Goal: Information Seeking & Learning: Compare options

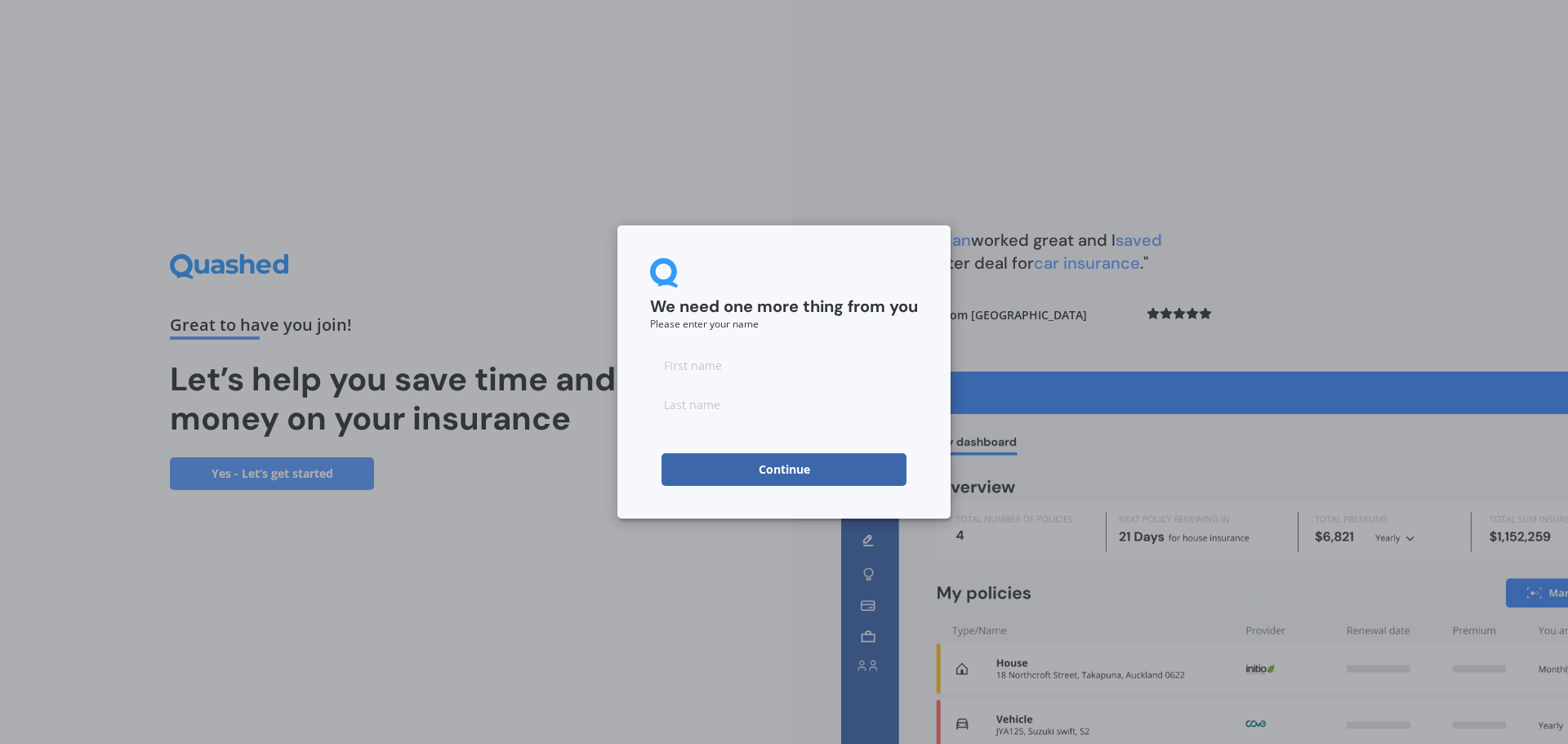
click at [715, 362] on input at bounding box center [784, 365] width 268 height 32
type input "[PERSON_NAME]"
click button "Continue" at bounding box center [784, 469] width 245 height 32
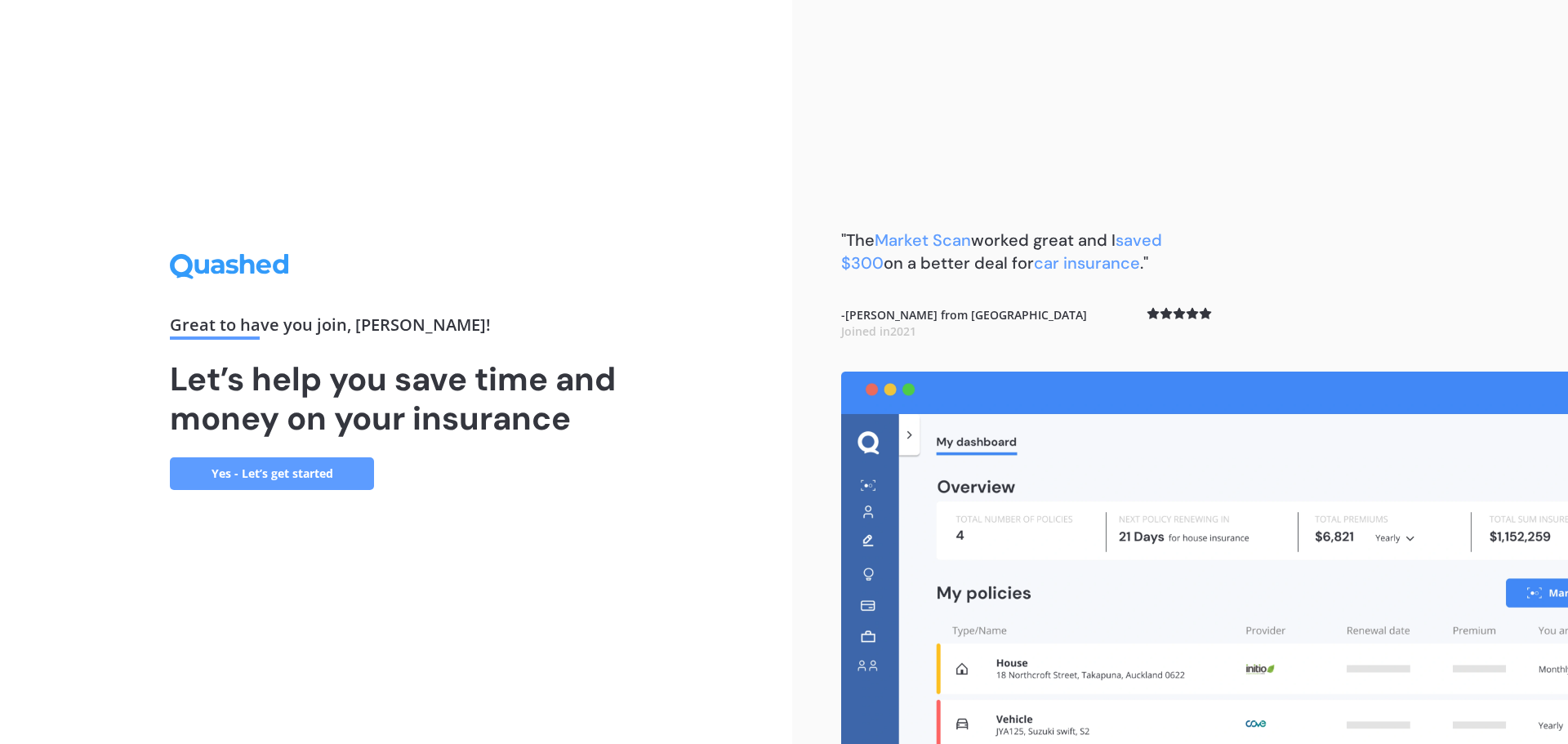
click at [299, 470] on link "Yes - Let’s get started" at bounding box center [272, 472] width 204 height 32
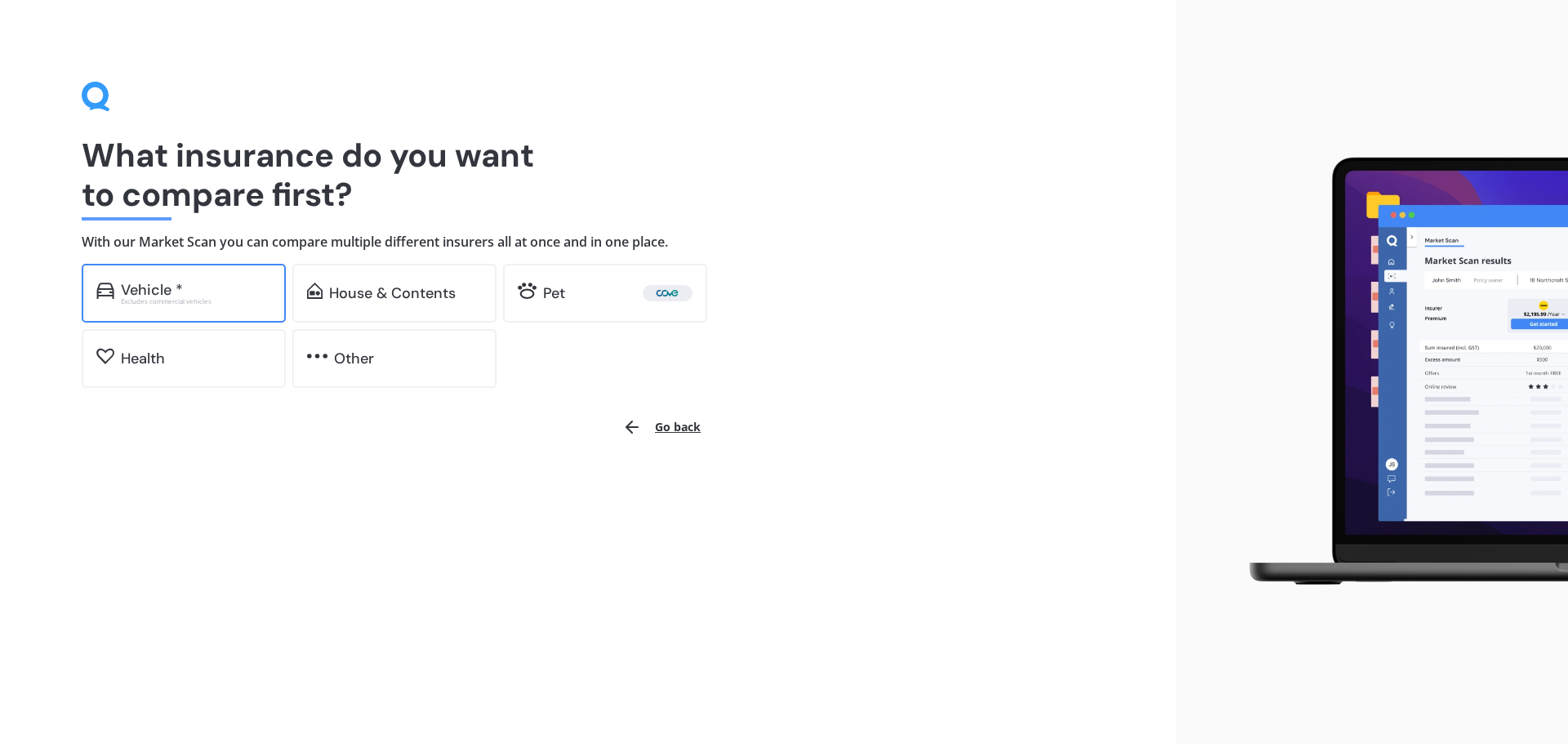
click at [202, 302] on div "Excludes commercial vehicles" at bounding box center [195, 301] width 150 height 7
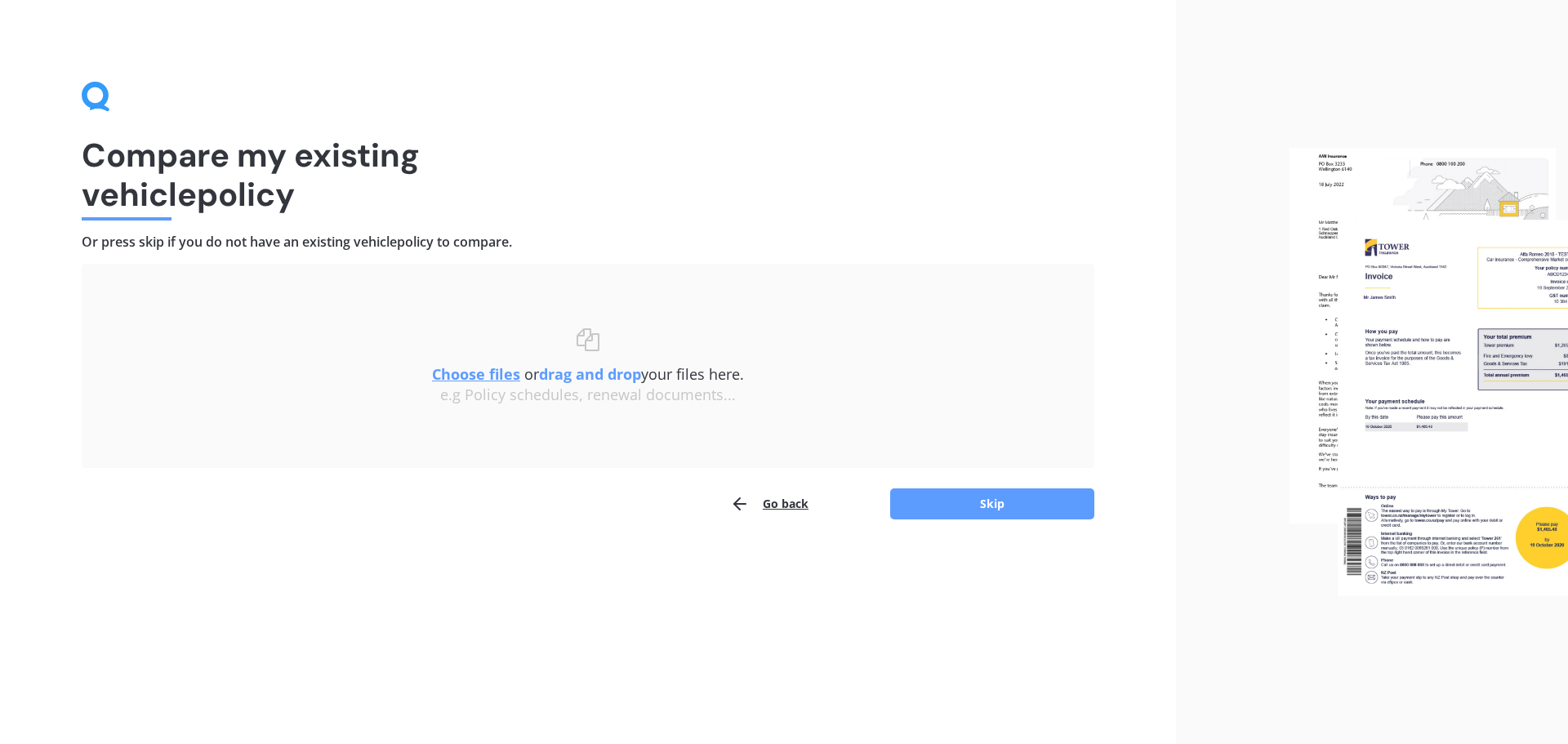
click at [750, 486] on div "Uploading Choose files or drag and drop your files here. Choose files or photos…" at bounding box center [587, 392] width 1013 height 257
click at [728, 506] on div "Go back Skip" at bounding box center [587, 503] width 1013 height 32
click at [733, 506] on icon "button" at bounding box center [740, 504] width 20 height 20
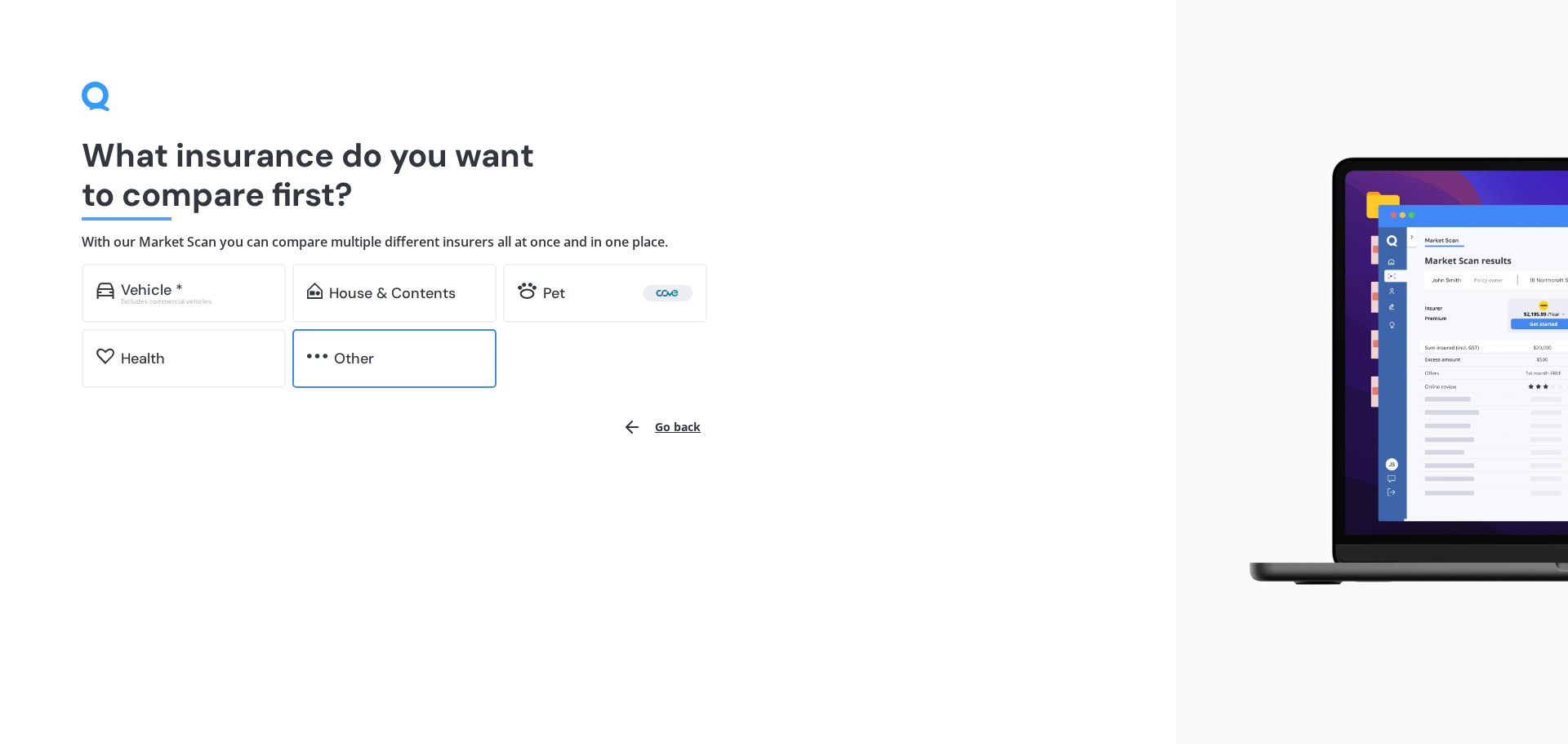
click at [388, 361] on div "Other" at bounding box center [408, 358] width 148 height 17
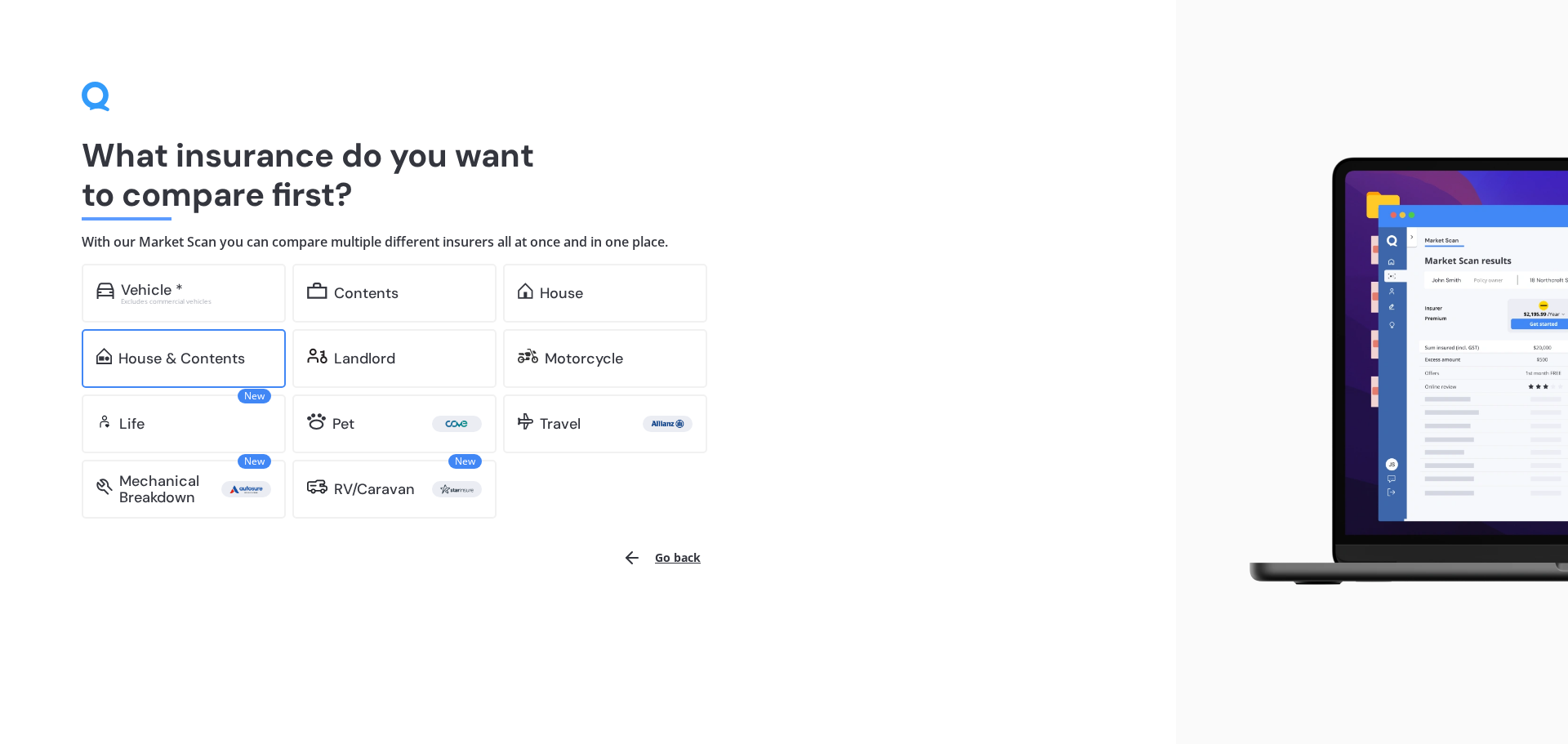
click at [258, 359] on div "House & Contents" at bounding box center [195, 358] width 153 height 17
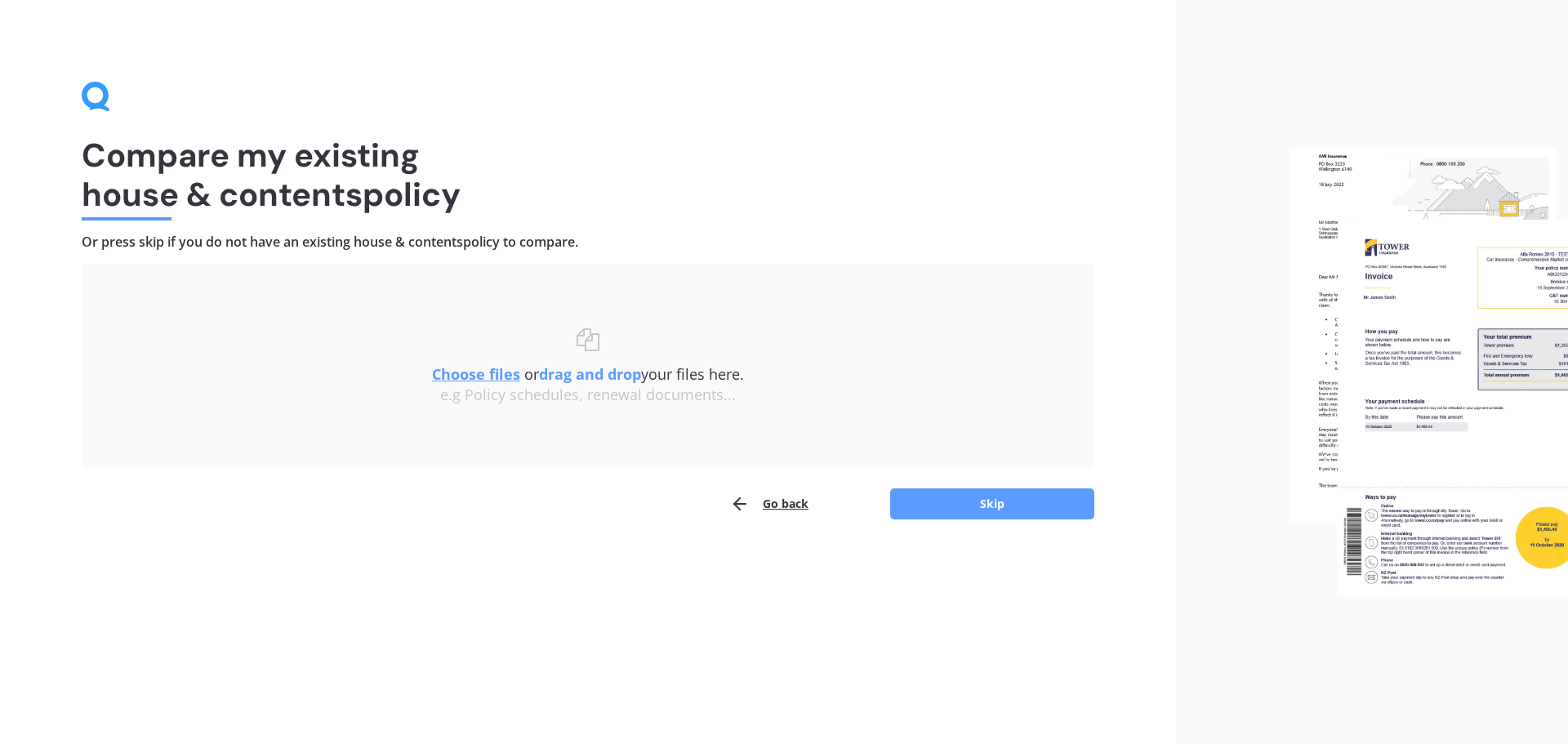
click at [785, 503] on button "Go back" at bounding box center [770, 503] width 78 height 32
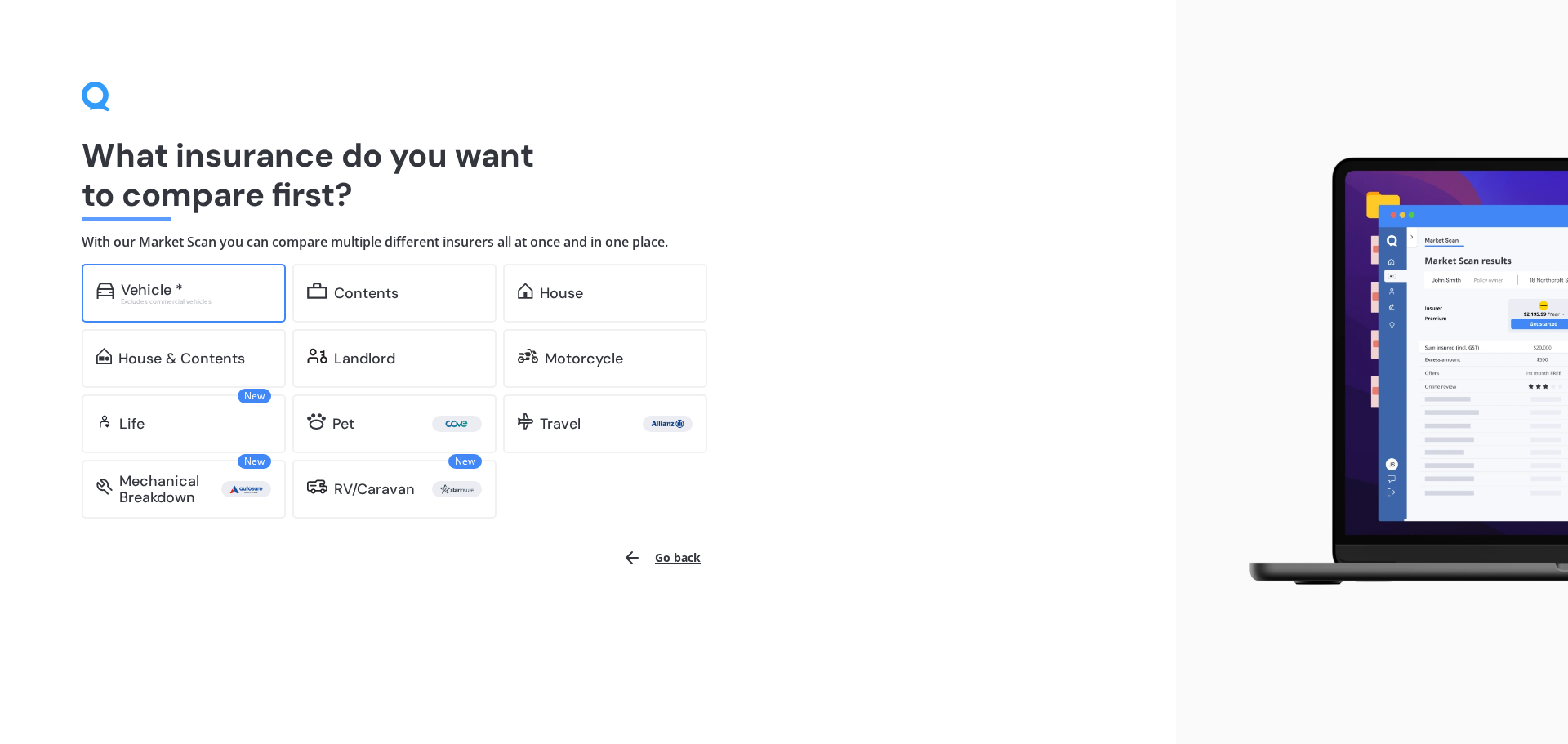
click at [234, 289] on div "Vehicle *" at bounding box center [195, 289] width 150 height 17
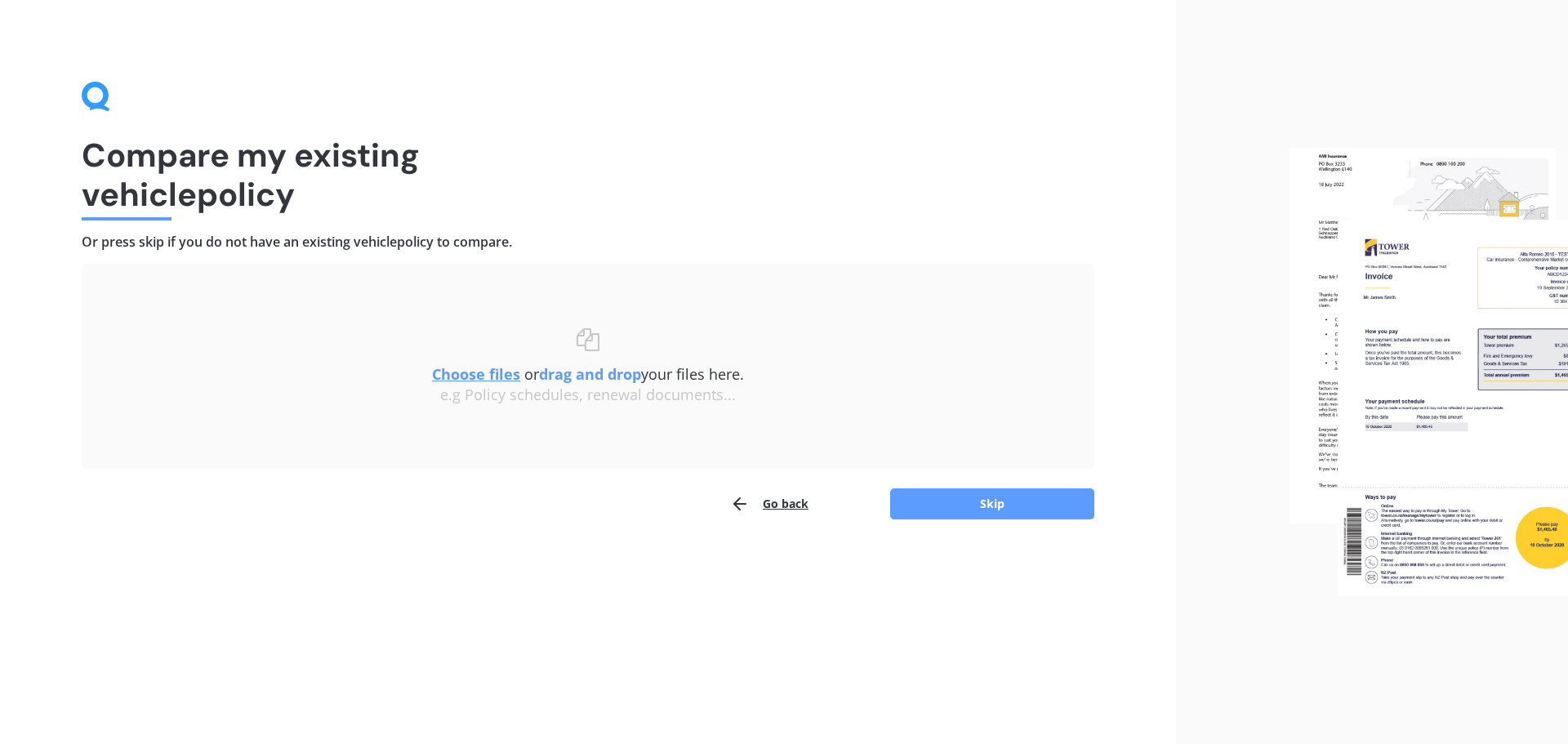
click at [803, 496] on button "Go back" at bounding box center [770, 503] width 78 height 32
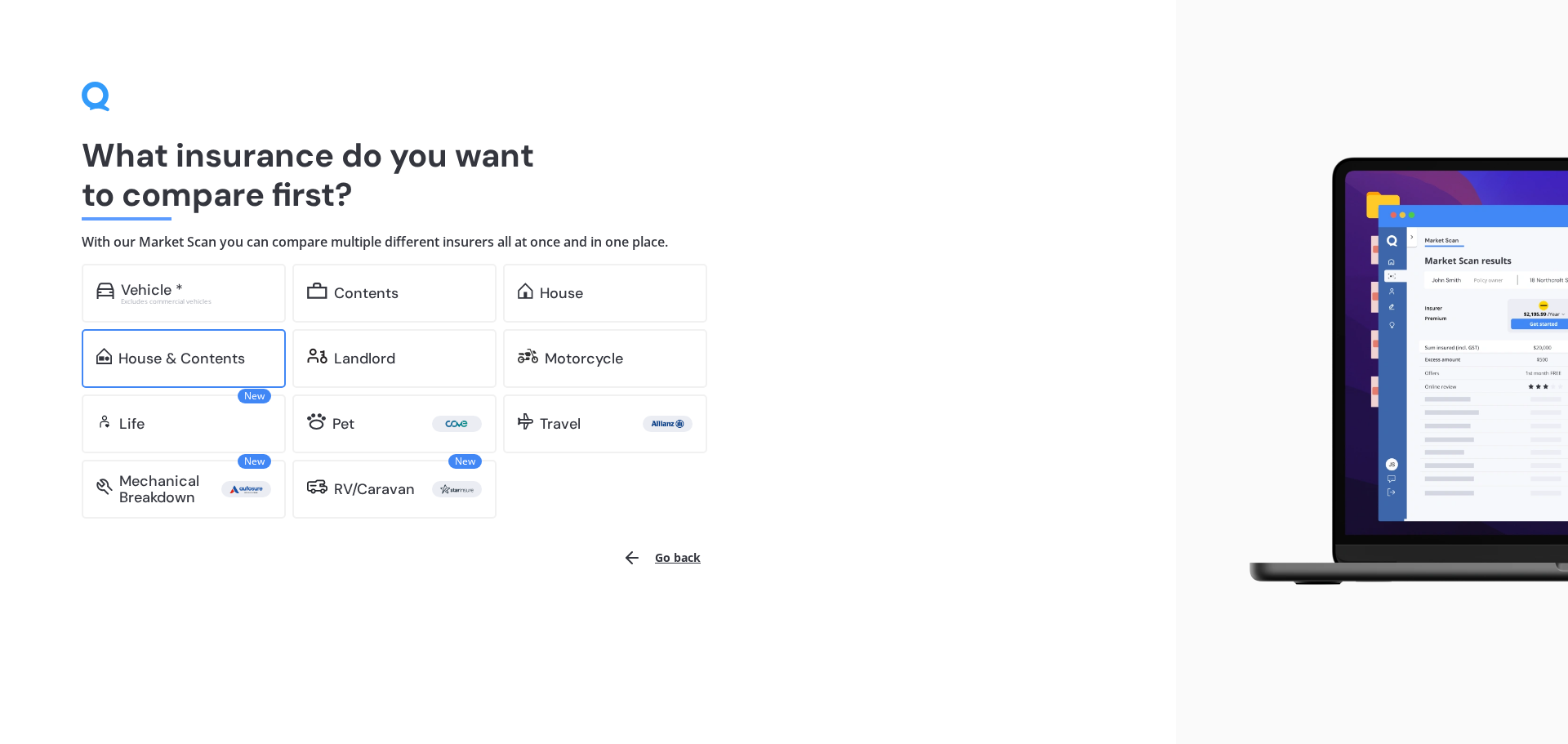
click at [204, 335] on div "House & Contents" at bounding box center [183, 359] width 204 height 59
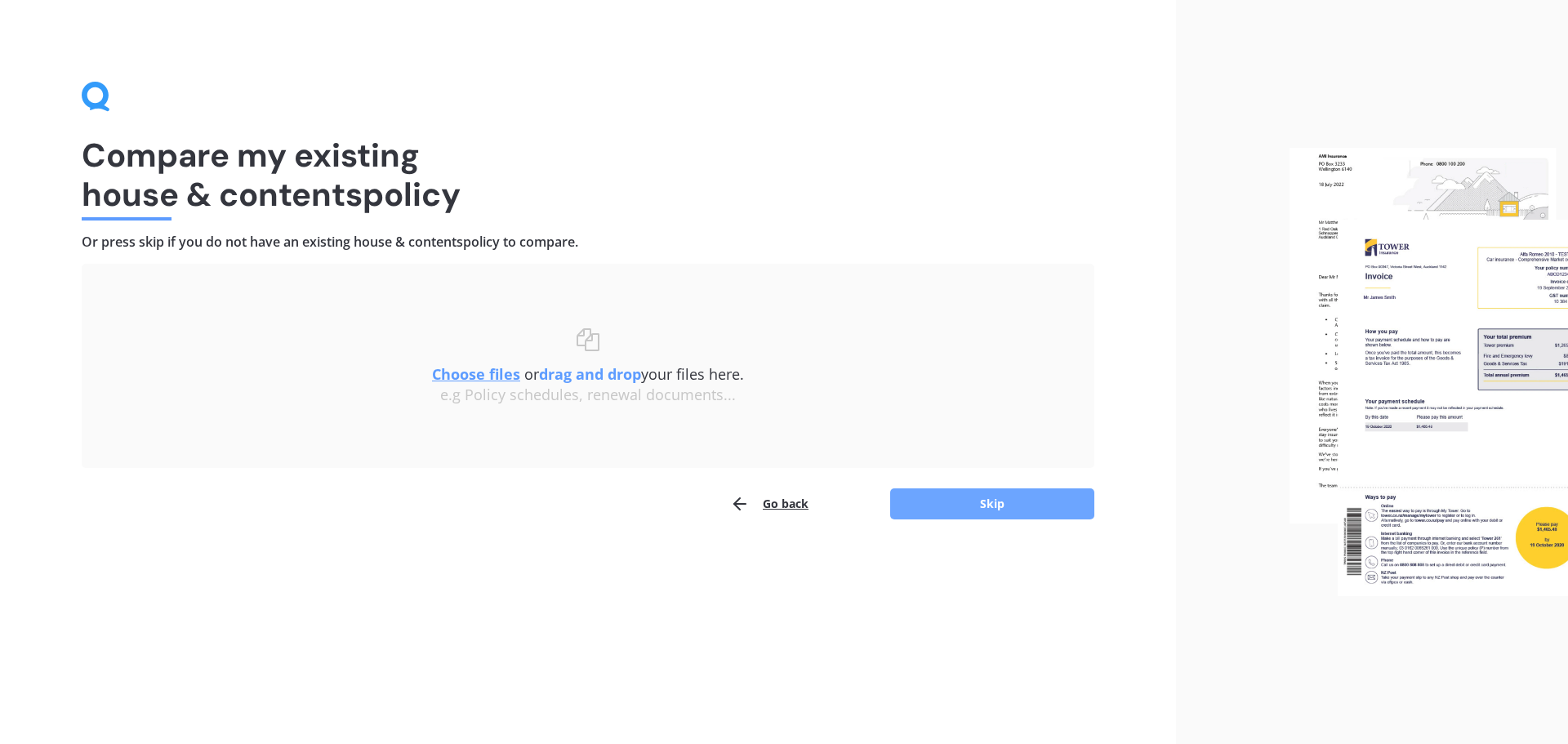
click at [998, 512] on button "Skip" at bounding box center [992, 504] width 204 height 31
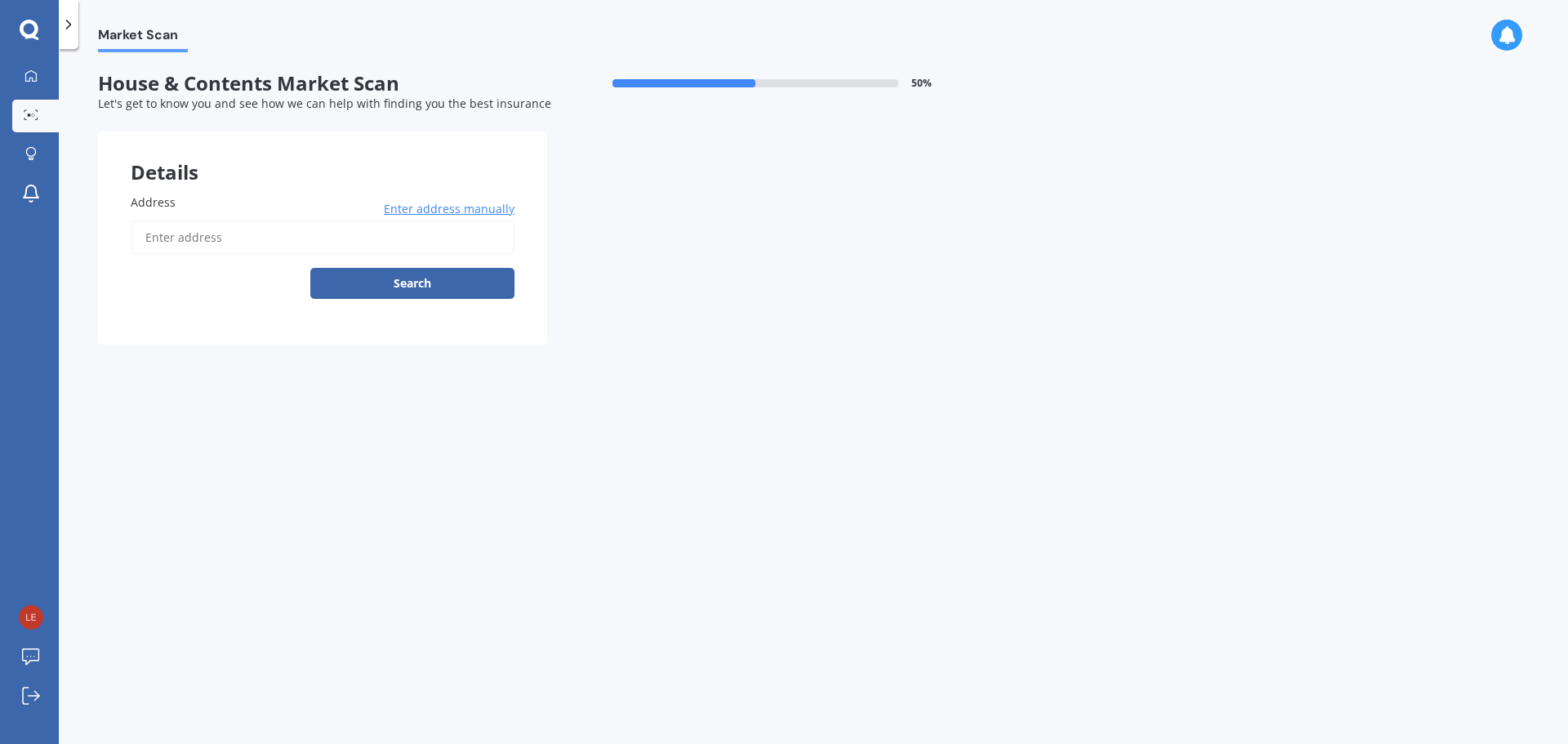
click at [233, 247] on input "Address" at bounding box center [322, 237] width 383 height 34
type input "[STREET_ADDRESS]"
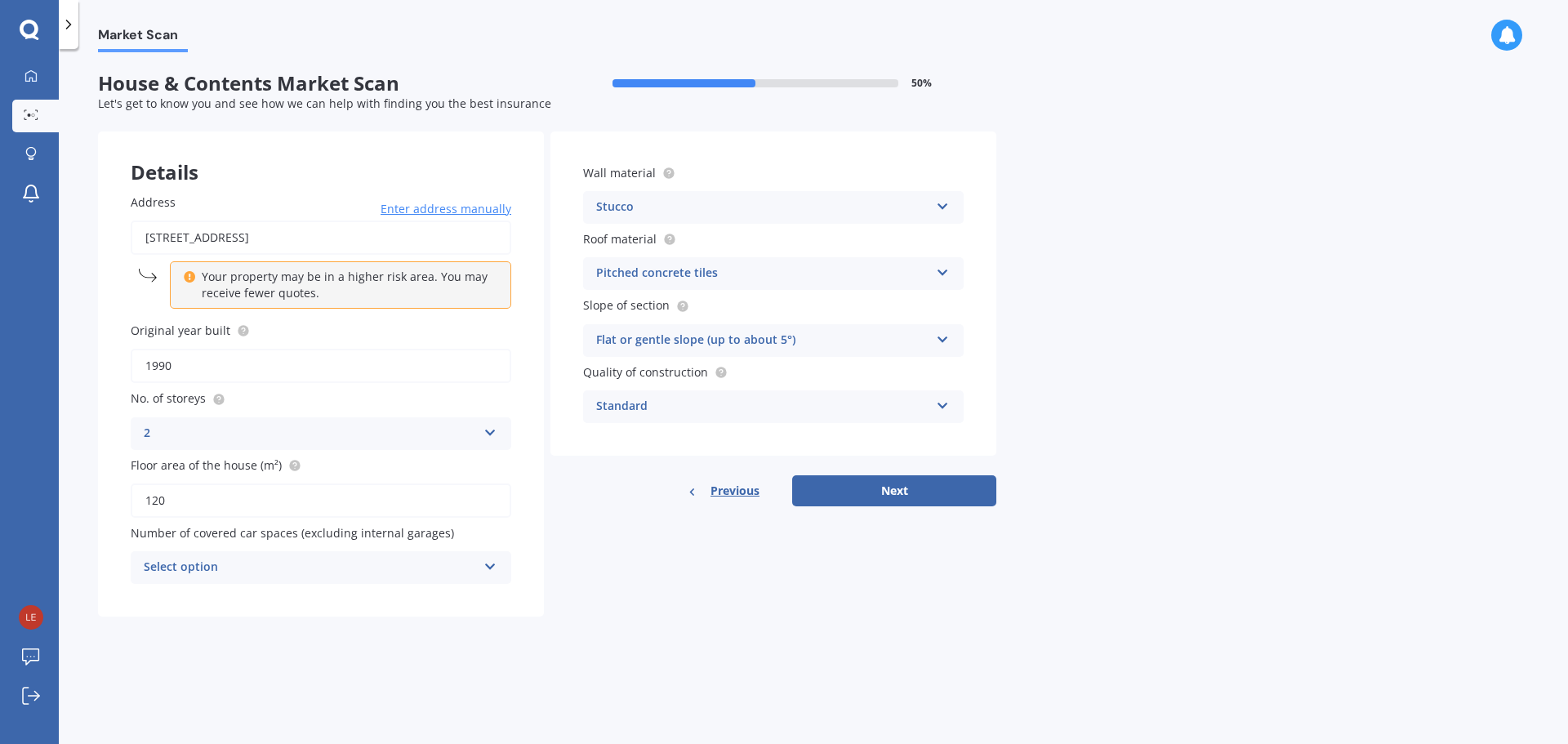
click at [444, 571] on div "Select option" at bounding box center [311, 568] width 333 height 20
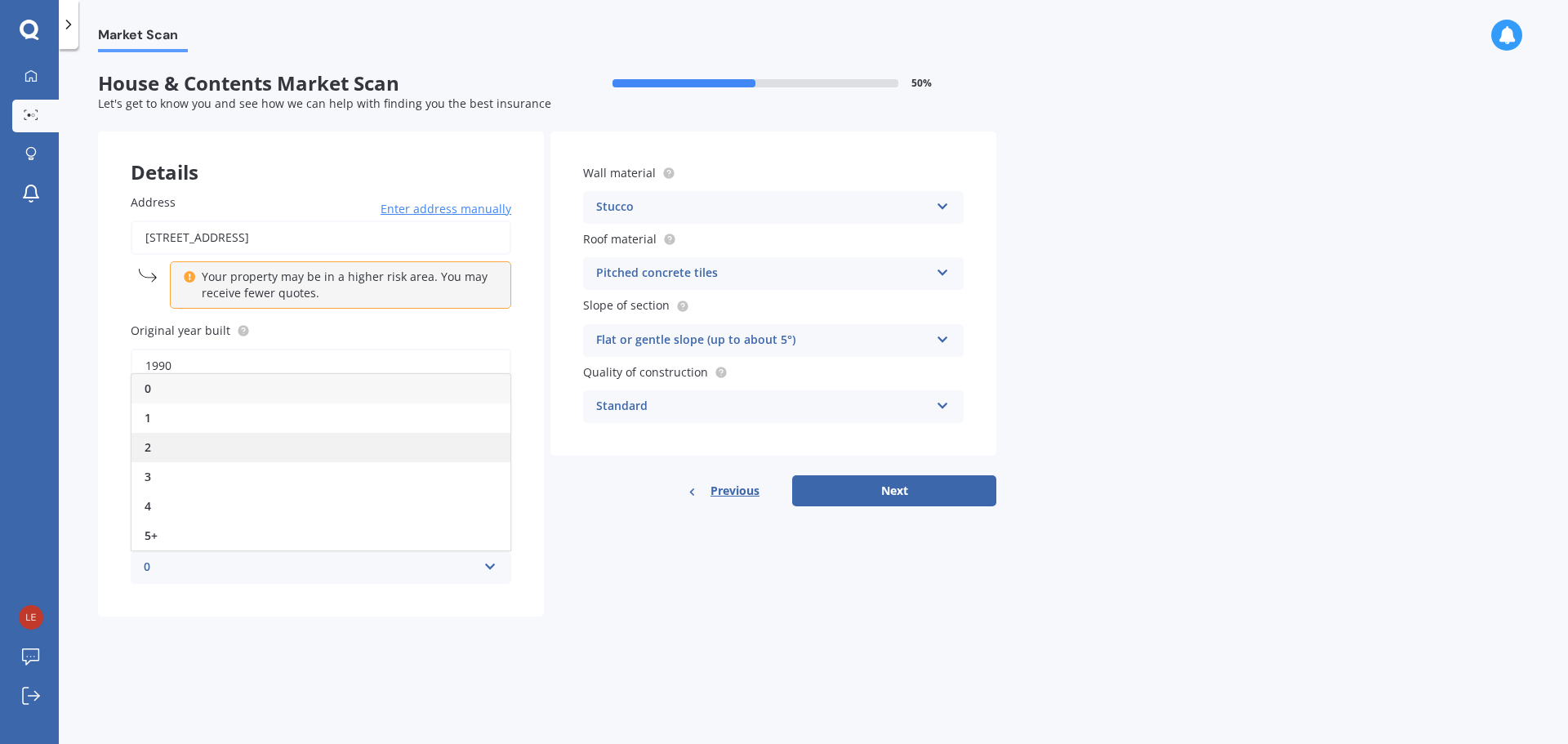
click at [272, 447] on div "2" at bounding box center [321, 447] width 379 height 29
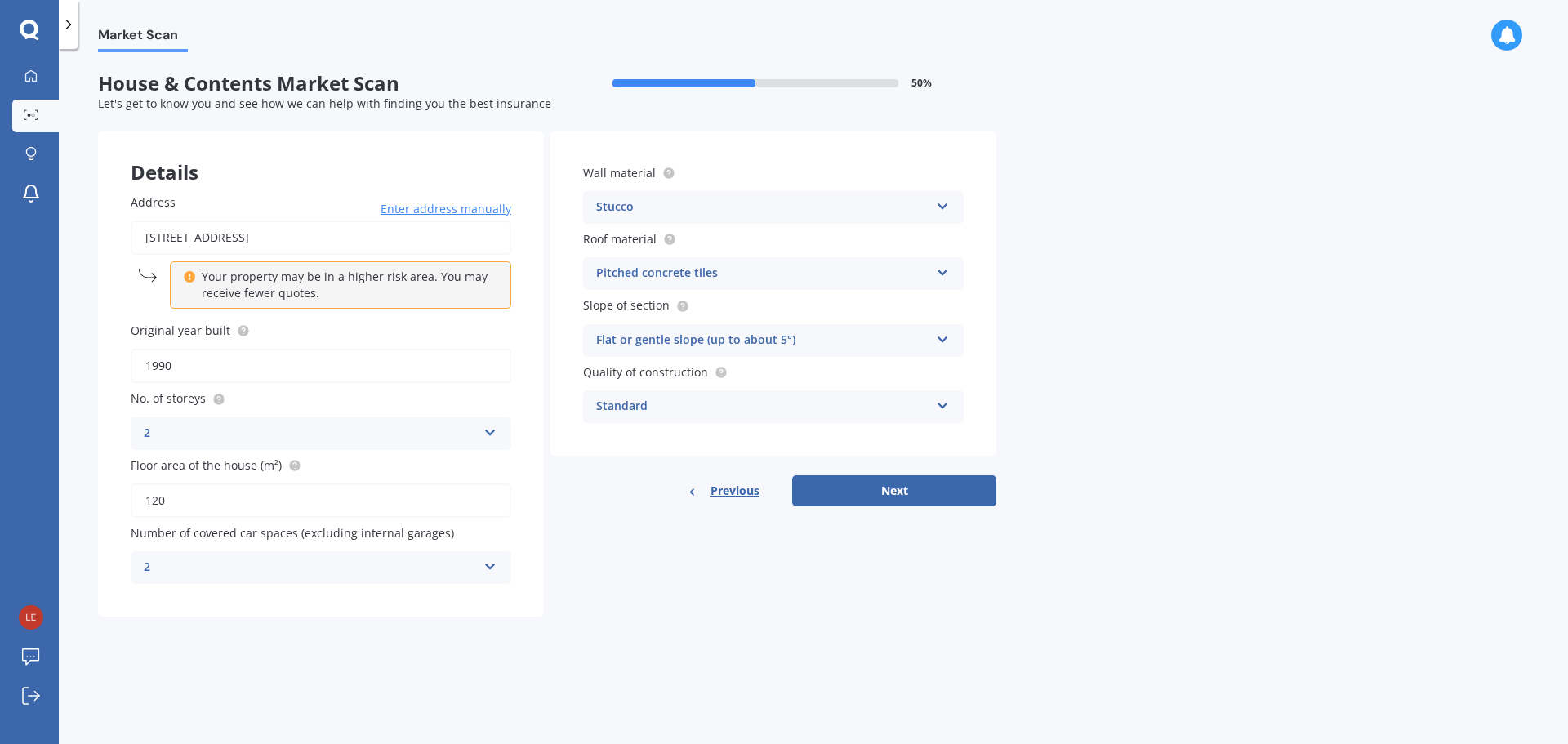
click at [614, 596] on div "Details Address [STREET_ADDRESS] Enter address manually Your property may be in…" at bounding box center [547, 373] width 898 height 485
click at [697, 218] on div "Stucco" at bounding box center [763, 208] width 333 height 20
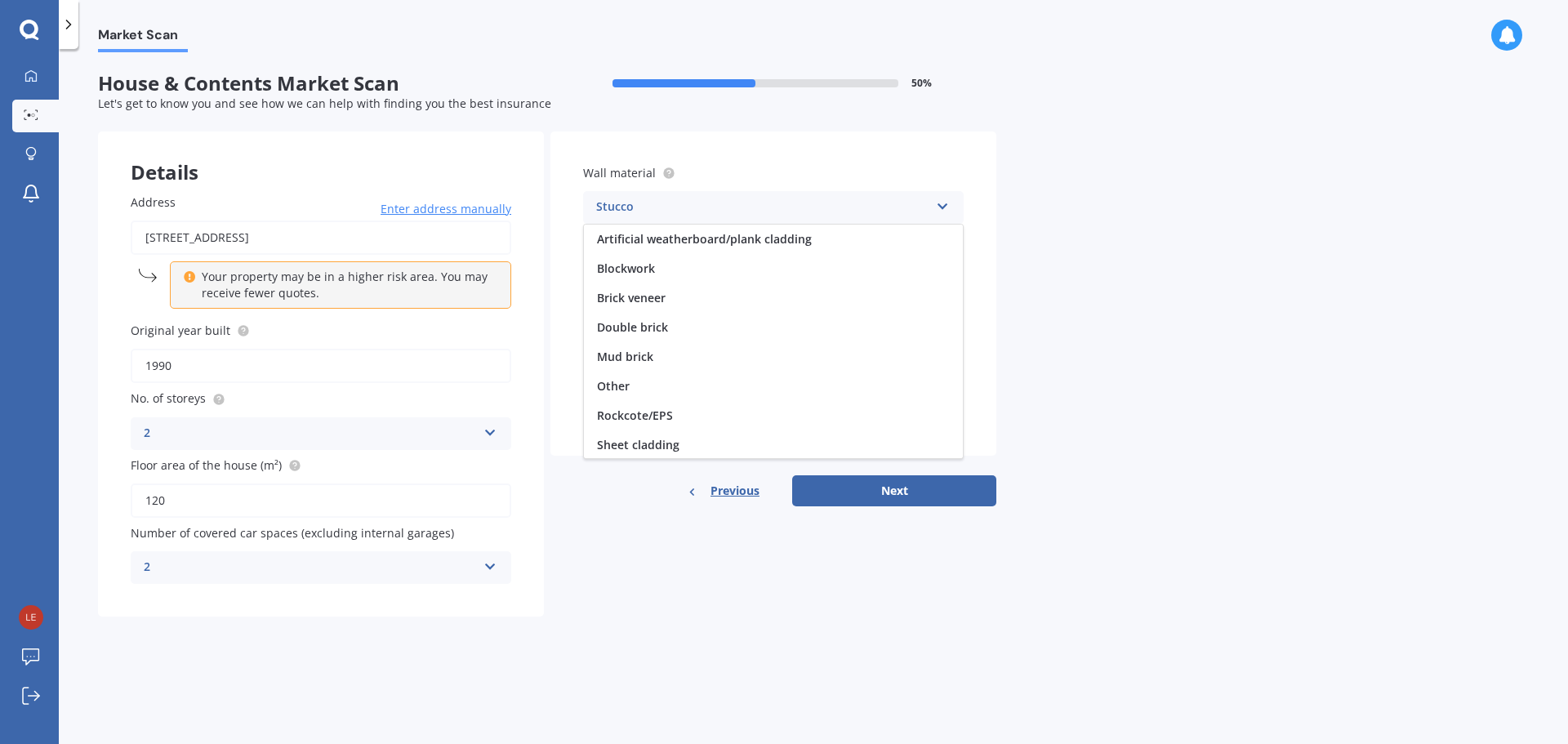
scroll to position [120, 0]
click at [701, 212] on div "Stucco" at bounding box center [763, 208] width 333 height 20
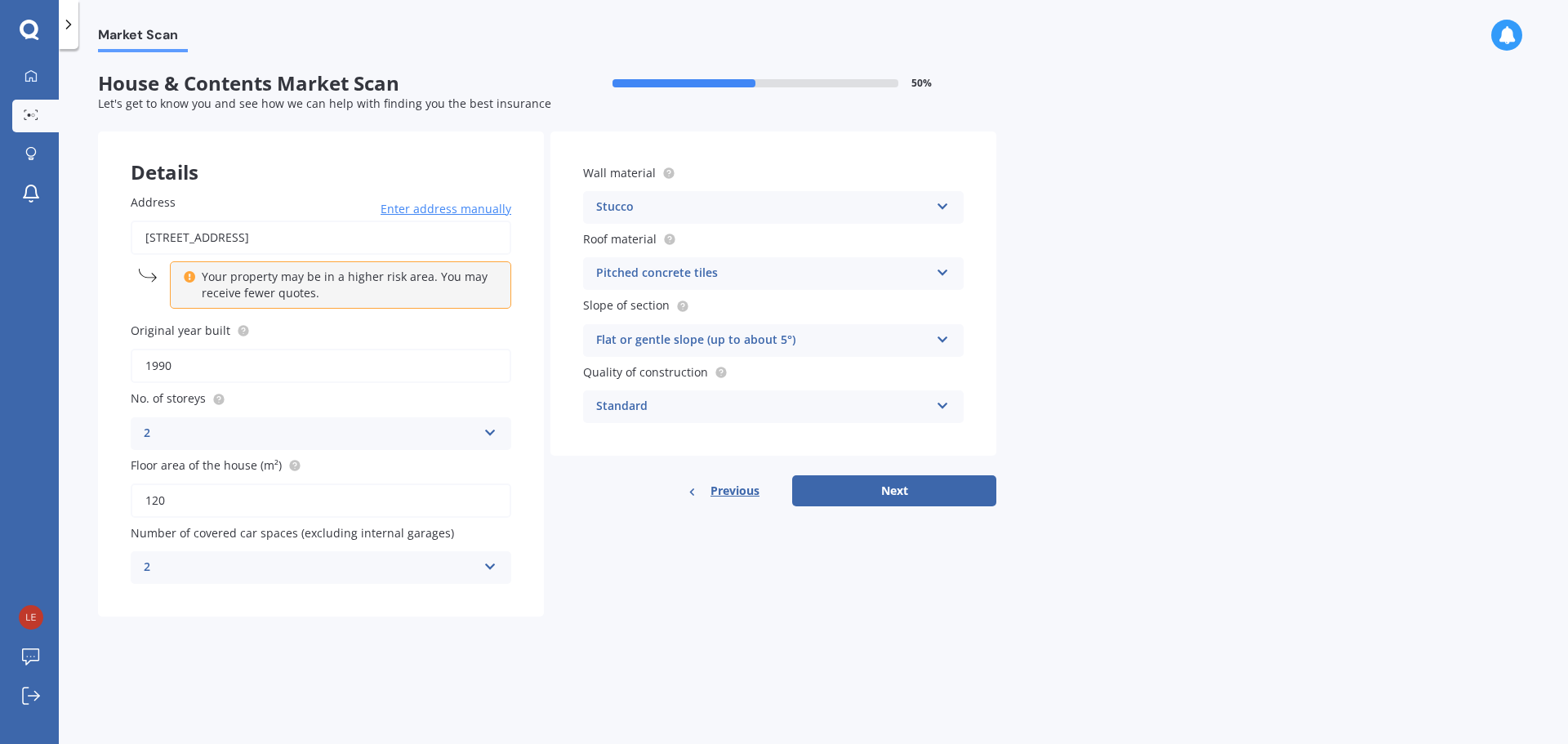
click at [701, 212] on div "Stucco" at bounding box center [763, 208] width 333 height 20
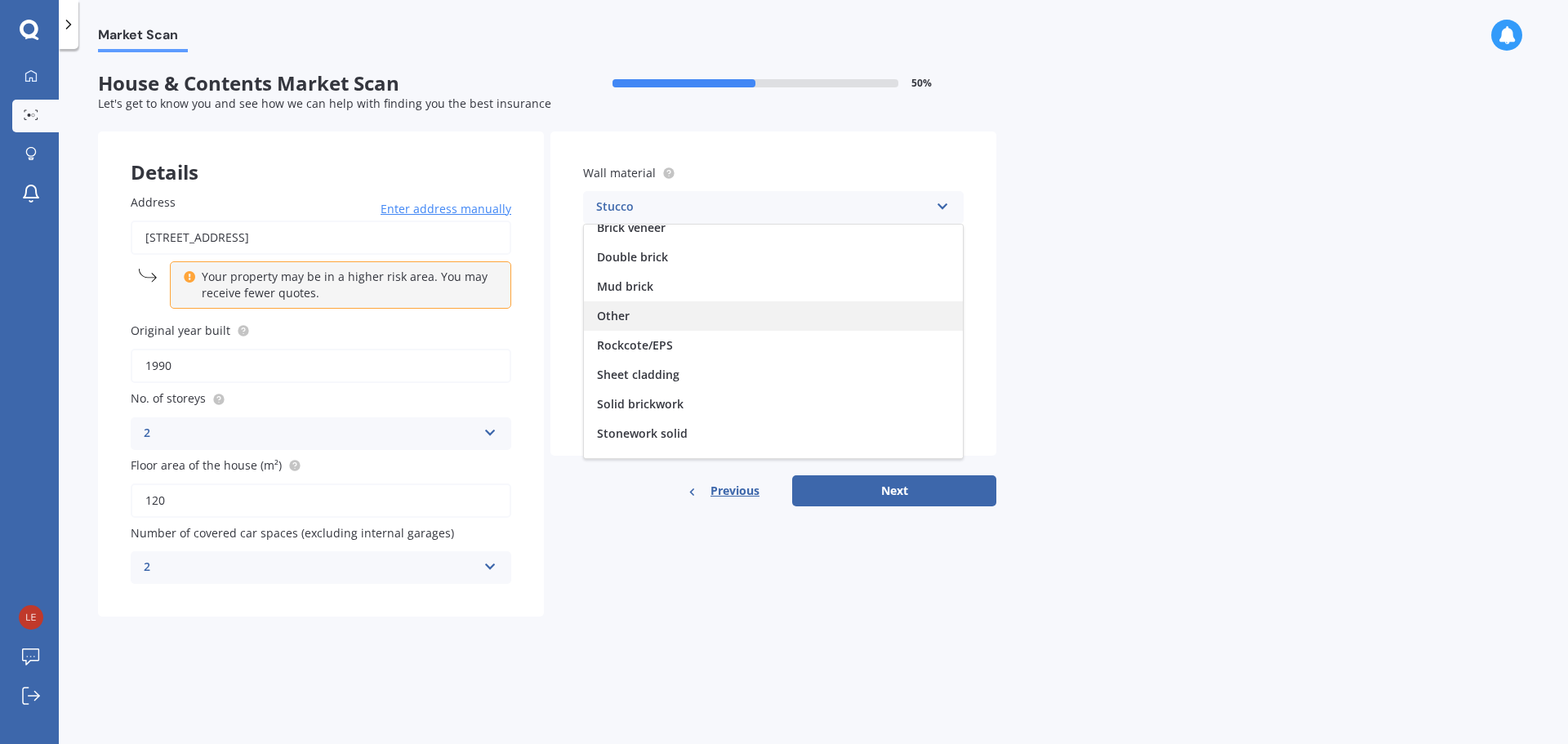
scroll to position [149, 0]
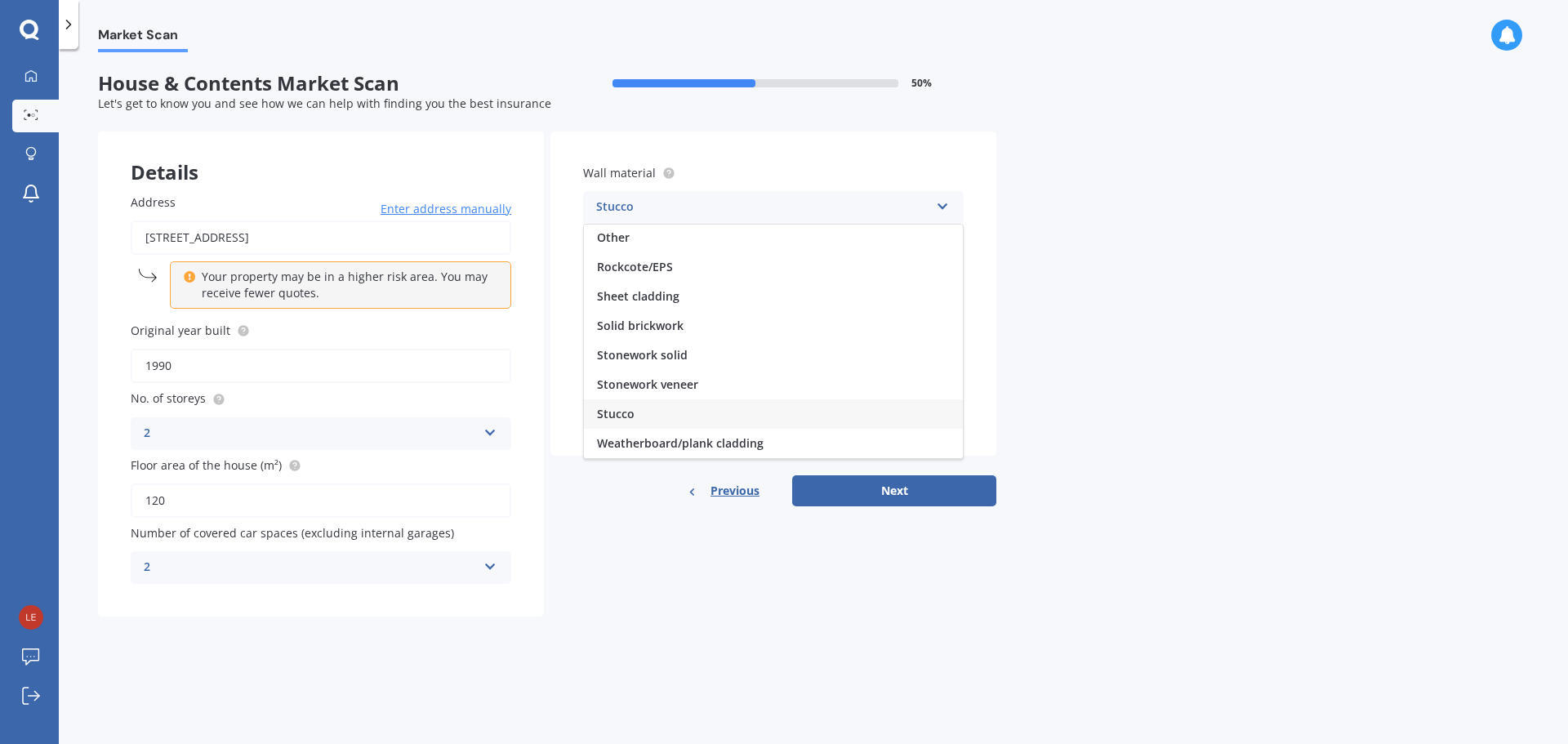
click at [1172, 319] on div "Market Scan House & Contents Market Scan 50 % Let's get to know you and see how…" at bounding box center [813, 399] width 1509 height 695
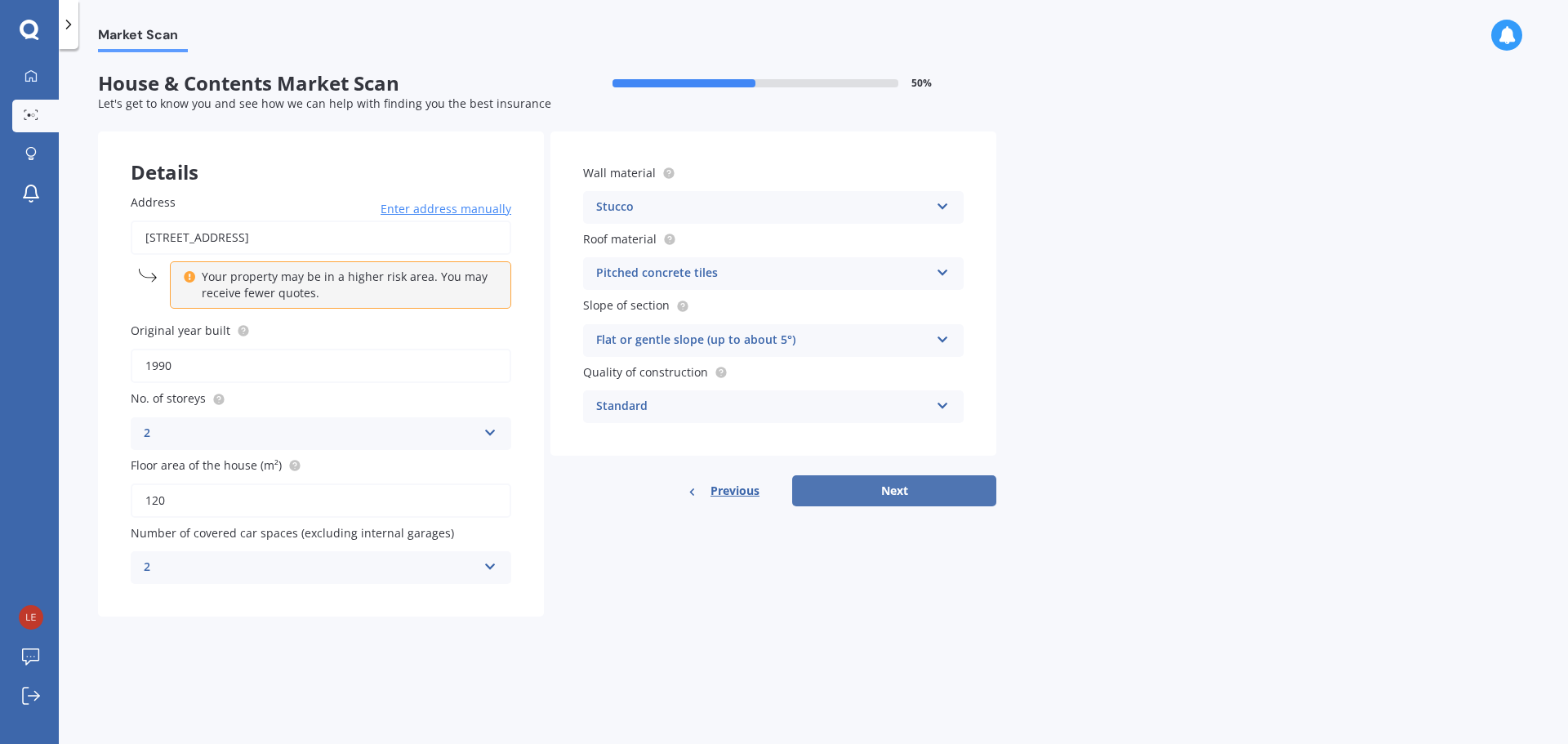
click at [936, 487] on button "Next" at bounding box center [894, 491] width 204 height 31
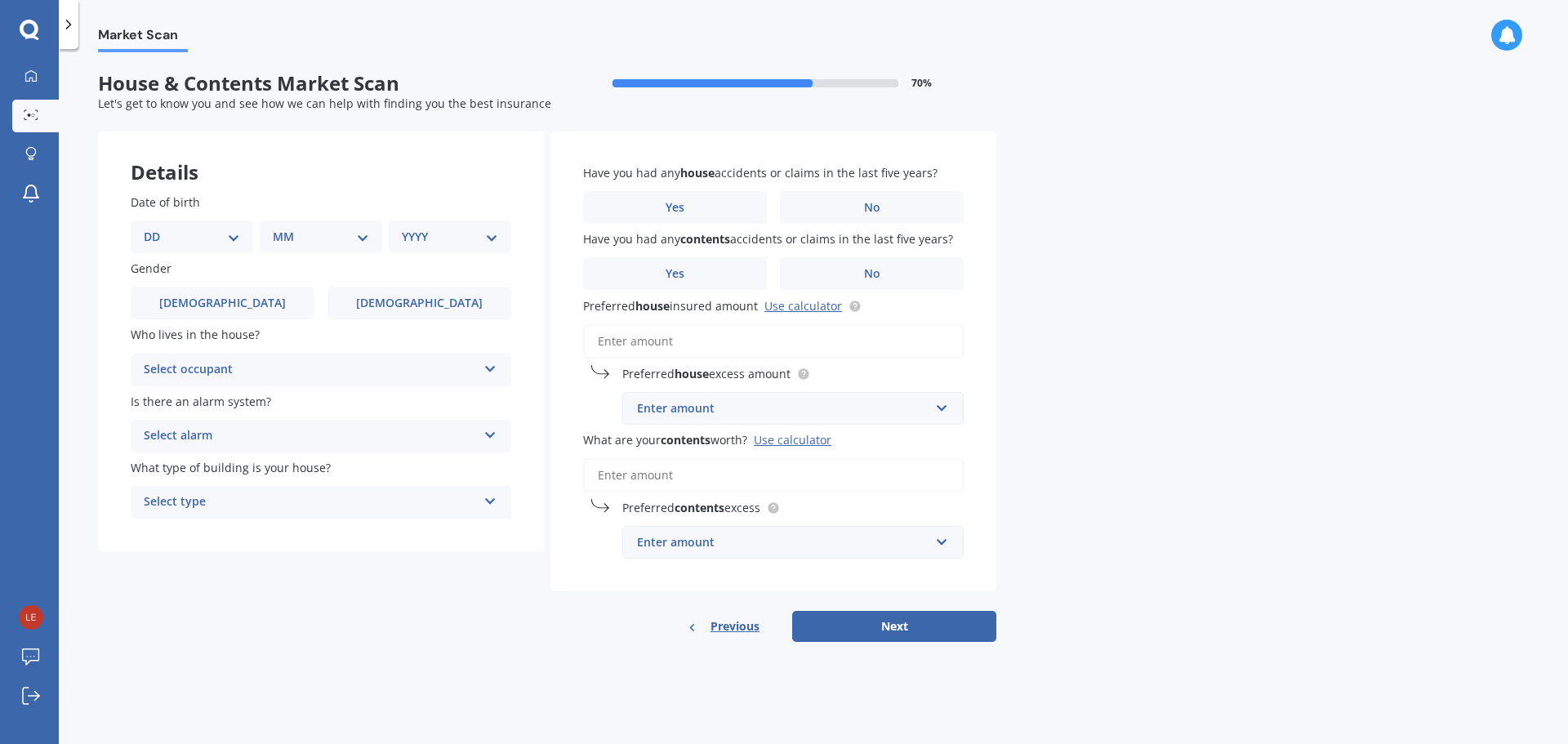
click at [226, 245] on select "DD 01 02 03 04 05 06 07 08 09 10 11 12 13 14 15 16 17 18 19 20 21 22 23 24 25 2…" at bounding box center [192, 236] width 96 height 18
click at [423, 620] on div "Details Date of birth DD 01 02 03 04 05 06 07 08 09 10 11 12 13 14 15 16 17 18 …" at bounding box center [547, 386] width 898 height 511
click at [240, 237] on div "DD 01 02 03 04 05 06 07 08 09 10 11 12 13 14 15 16 17 18 19 20 21 22 23 24 25 2…" at bounding box center [191, 236] width 123 height 32
click at [218, 254] on div "Date of birth DD 01 02 03 04 05 06 07 08 09 10 11 12 13 14 15 16 17 18 19 20 21…" at bounding box center [321, 356] width 446 height 390
click at [221, 242] on select "DD 01 02 03 04 05 06 07 08 09 10 11 12 13 14 15 16 17 18 19 20 21 22 23 24 25 2…" at bounding box center [192, 236] width 96 height 18
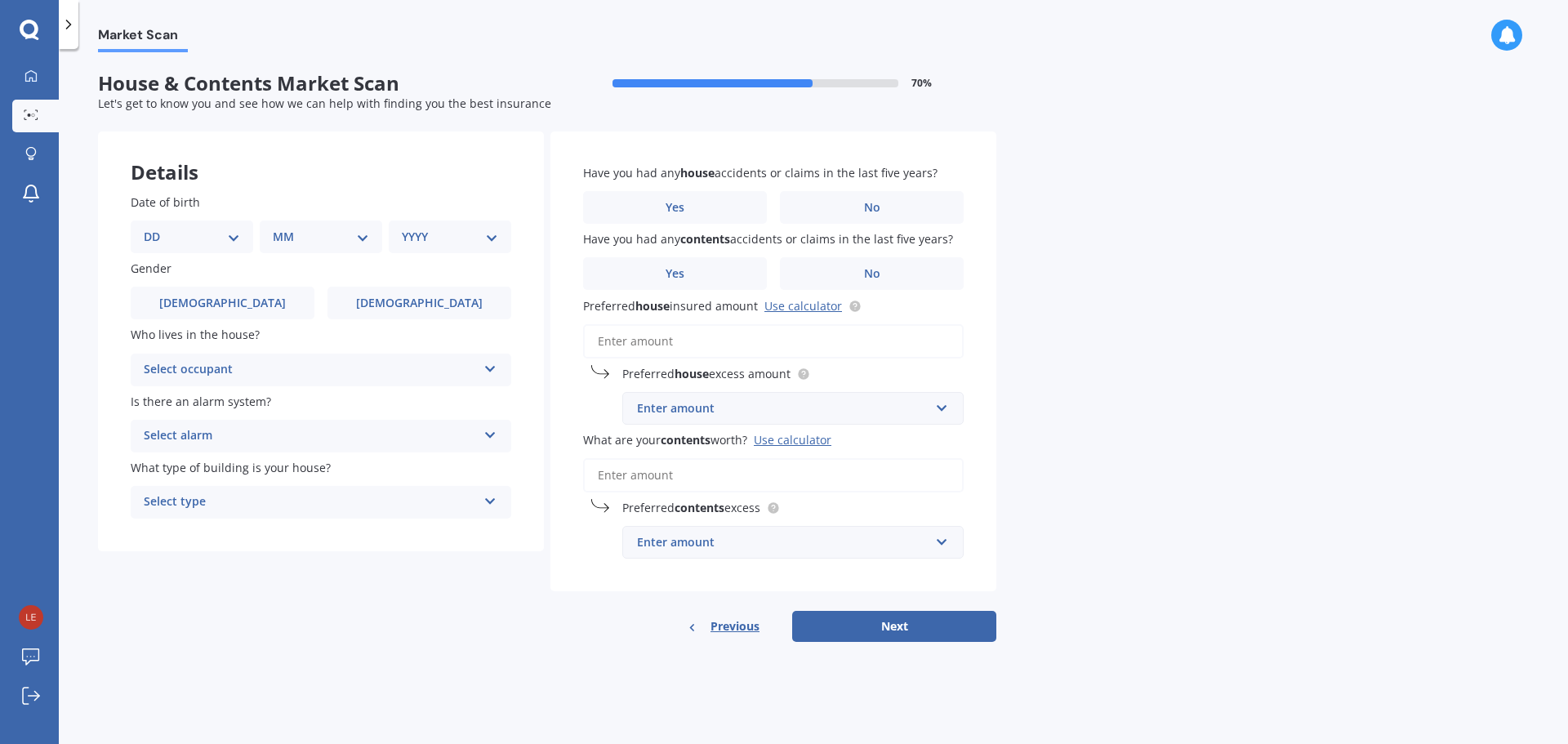
select select "30"
click at [157, 227] on select "DD 01 02 03 04 05 06 07 08 09 10 11 12 13 14 15 16 17 18 19 20 21 22 23 24 25 2…" at bounding box center [192, 236] width 96 height 18
click at [311, 237] on select "MM 01 02 03 04 05 06 07 08 09 10 11 12" at bounding box center [325, 236] width 90 height 18
select select "10"
click at [279, 227] on select "MM 01 02 03 04 05 06 07 08 09 10 11 12" at bounding box center [325, 236] width 90 height 18
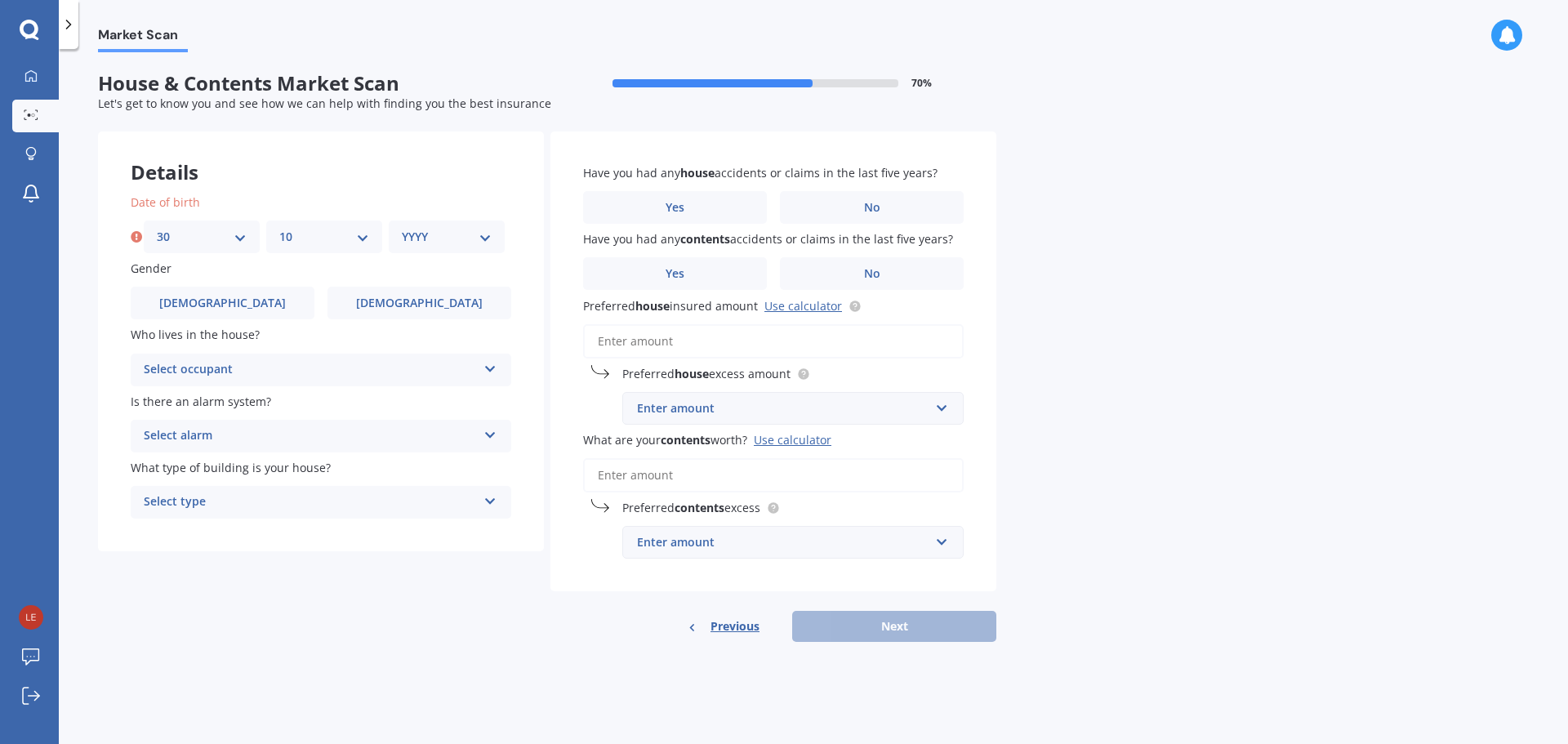
click at [480, 224] on div "YYYY 2009 2008 2007 2006 2005 2004 2003 2002 2001 2000 1999 1998 1997 1996 1995…" at bounding box center [446, 236] width 116 height 32
click at [481, 232] on select "YYYY 2009 2008 2007 2006 2005 2004 2003 2002 2001 2000 1999 1998 1997 1996 1995…" at bounding box center [447, 236] width 90 height 18
select select "1992"
click at [402, 227] on select "YYYY 2009 2008 2007 2006 2005 2004 2003 2002 2001 2000 1999 1998 1997 1996 1995…" at bounding box center [447, 236] width 90 height 18
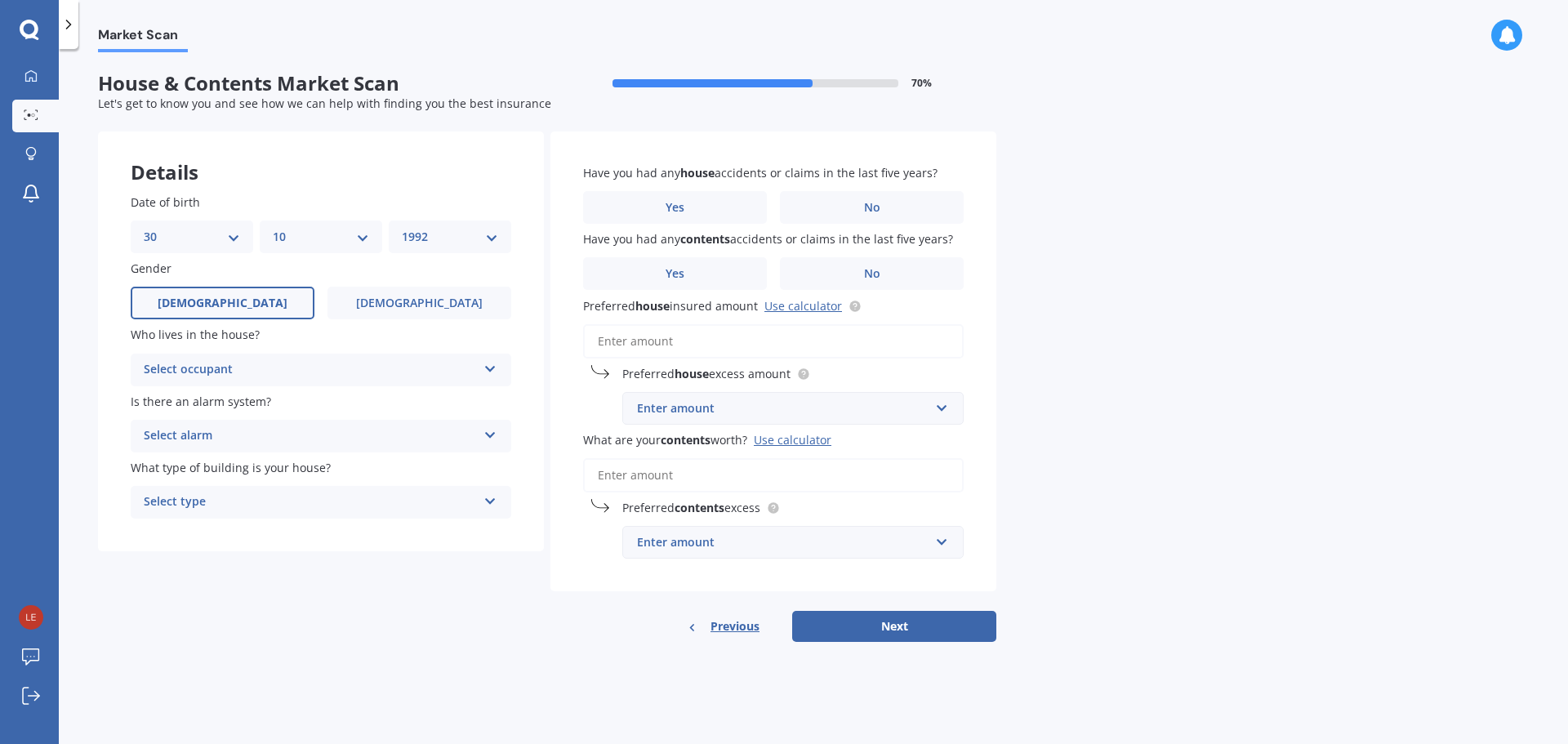
click at [246, 306] on label "[DEMOGRAPHIC_DATA]" at bounding box center [222, 302] width 183 height 32
click at [0, 0] on input "[DEMOGRAPHIC_DATA]" at bounding box center [0, 0] width 0 height 0
click at [262, 368] on div "Select occupant" at bounding box center [311, 370] width 333 height 20
click at [311, 401] on div "Owner" at bounding box center [321, 402] width 379 height 29
click at [304, 432] on div "Select alarm" at bounding box center [311, 436] width 333 height 20
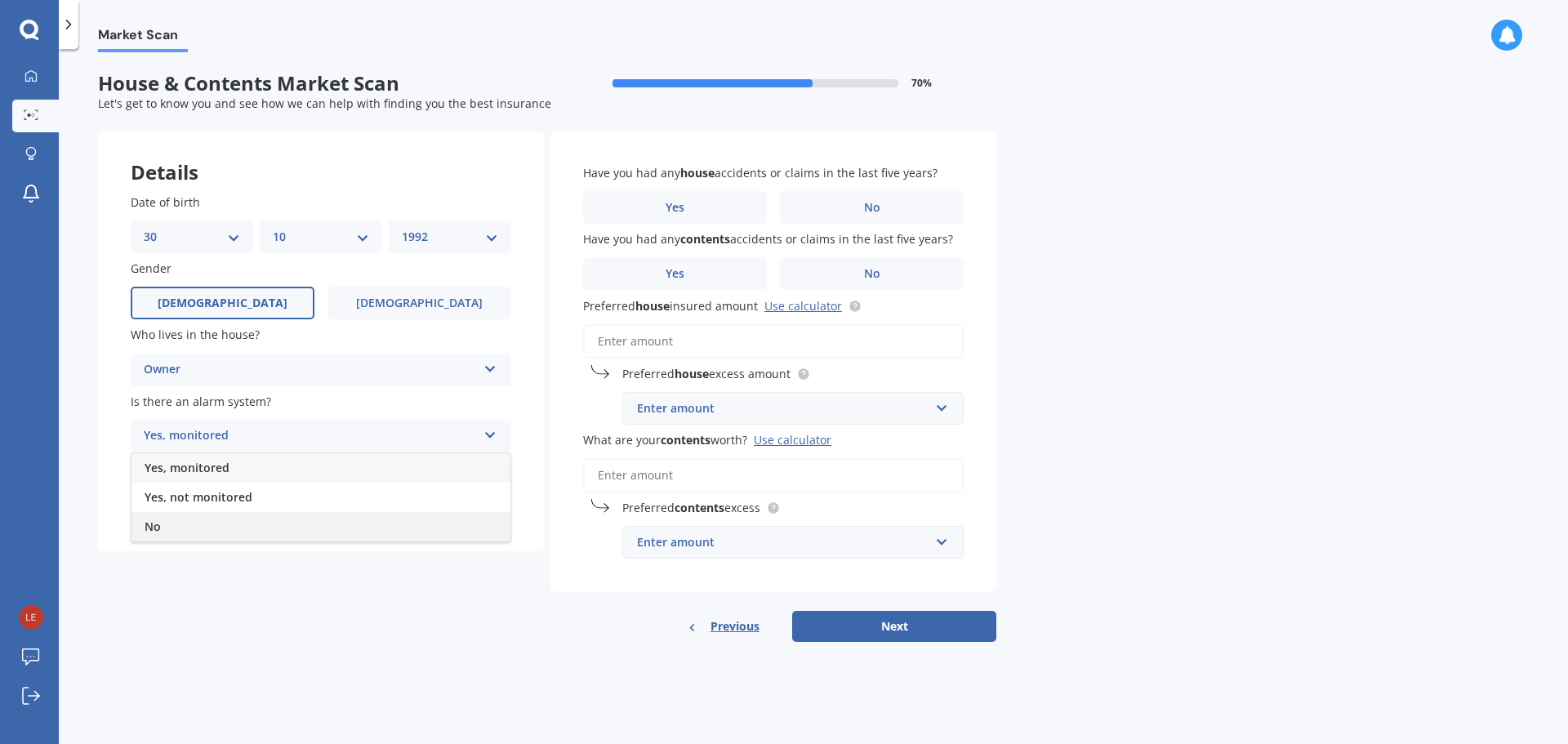
click at [214, 524] on div "No" at bounding box center [321, 526] width 379 height 29
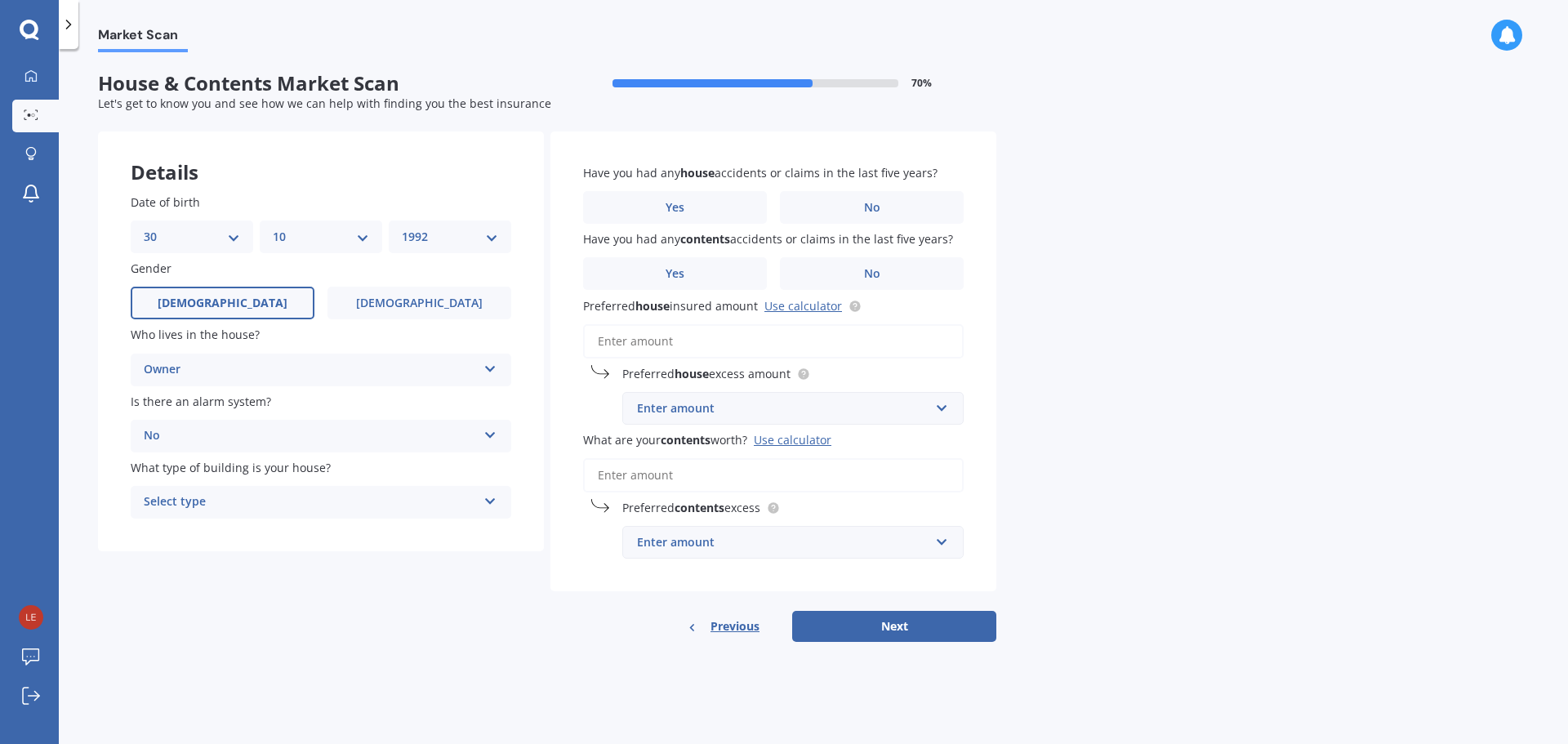
click at [245, 506] on div "Select type" at bounding box center [311, 502] width 333 height 20
click at [379, 541] on div "Freestanding" at bounding box center [321, 534] width 379 height 29
click at [867, 219] on label "No" at bounding box center [871, 207] width 183 height 32
click at [0, 0] on input "No" at bounding box center [0, 0] width 0 height 0
click at [870, 269] on span "No" at bounding box center [872, 273] width 17 height 14
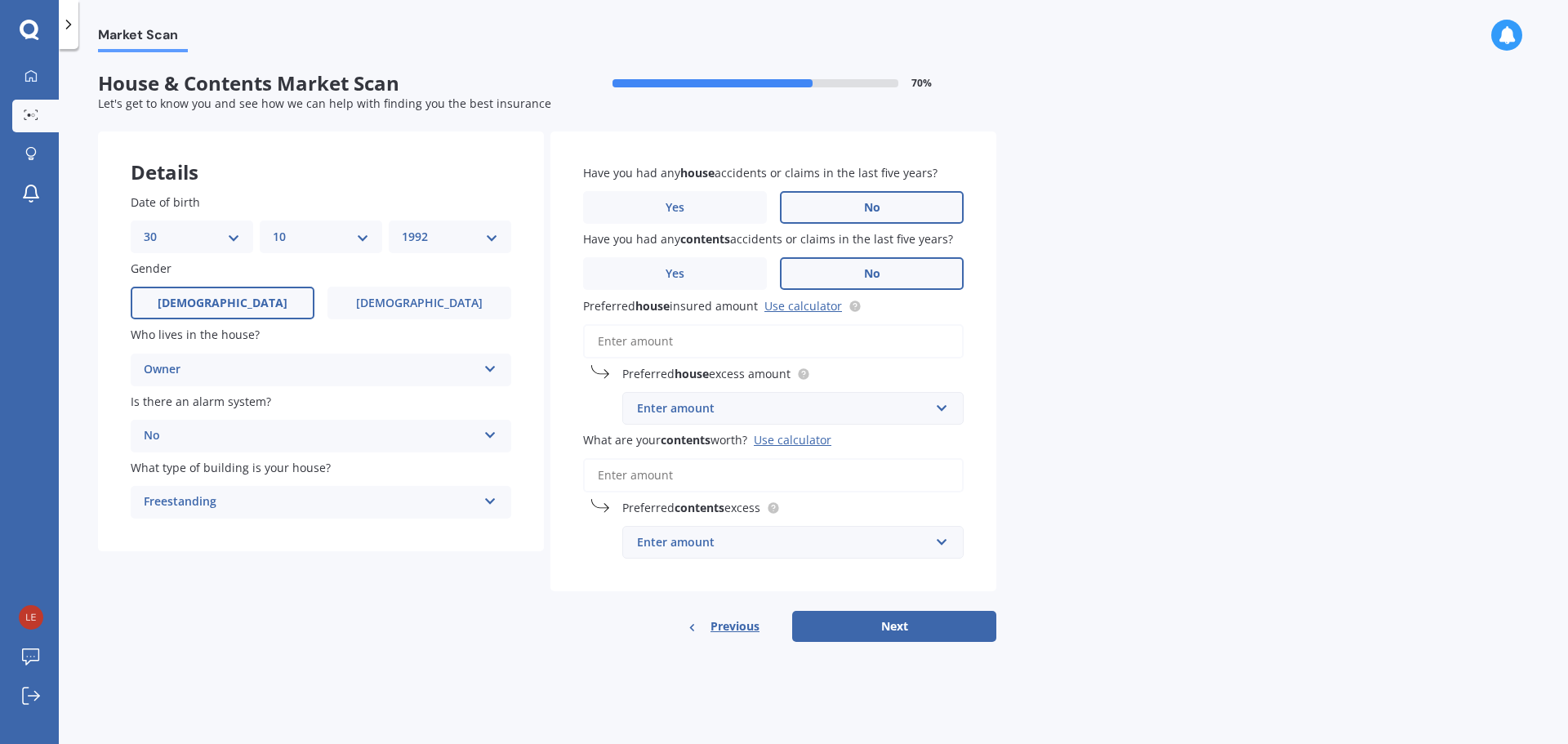
click at [0, 0] on input "No" at bounding box center [0, 0] width 0 height 0
click at [799, 355] on input "Preferred house insured amount Use calculator" at bounding box center [774, 341] width 380 height 34
click at [812, 313] on link "Use calculator" at bounding box center [803, 306] width 77 height 16
click at [750, 486] on input "What are your contents worth? Use calculator" at bounding box center [774, 474] width 380 height 34
click at [659, 335] on input "Preferred house insured amount Use calculator" at bounding box center [774, 341] width 380 height 34
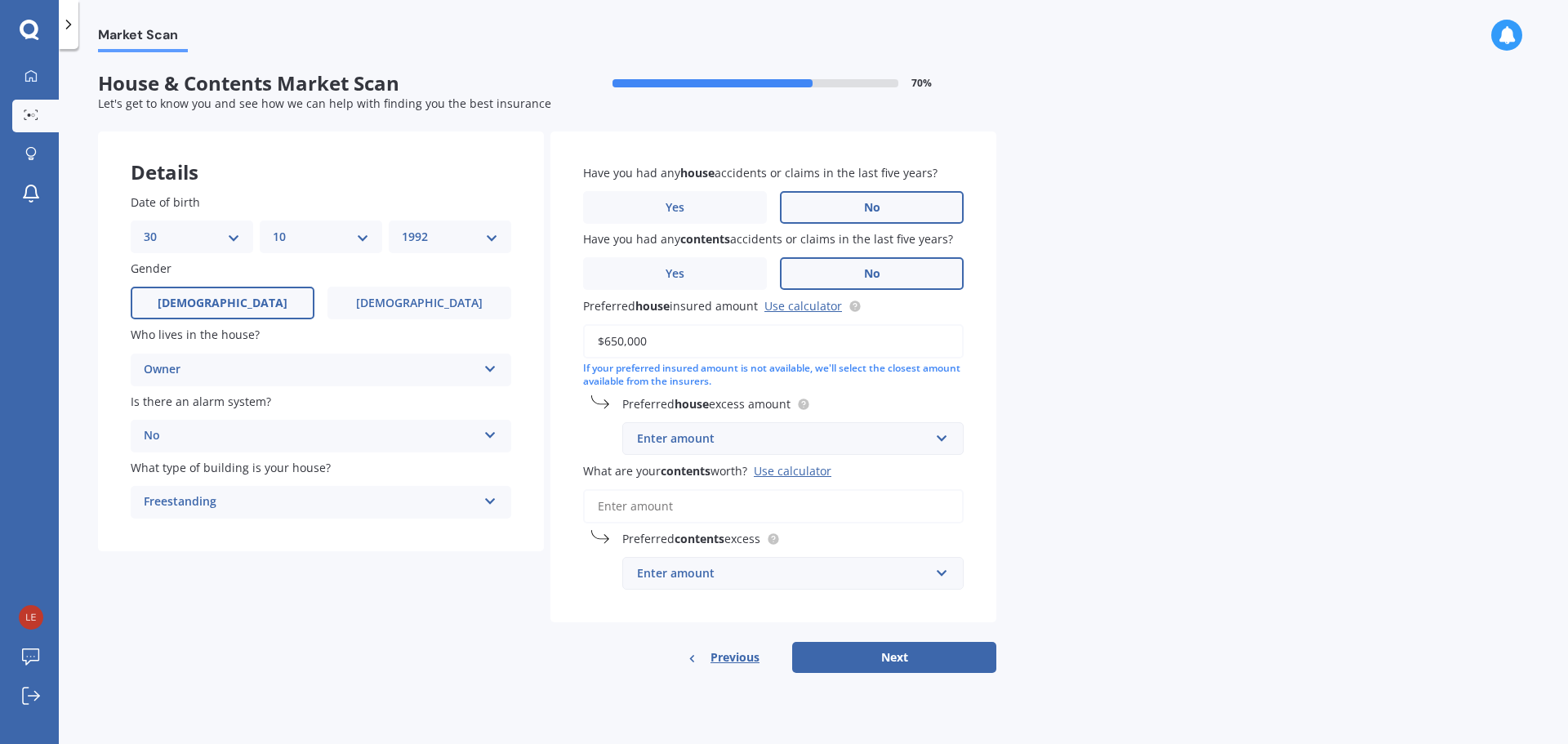
click at [670, 347] on input "$650,000" at bounding box center [774, 341] width 380 height 34
drag, startPoint x: 660, startPoint y: 336, endPoint x: 423, endPoint y: 286, distance: 242.2
click at [423, 286] on div "Details Date of birth DD 01 02 03 04 05 06 07 08 09 10 11 12 13 14 15 16 17 18 …" at bounding box center [547, 402] width 898 height 541
type input "$600,000"
click at [812, 423] on input "text" at bounding box center [786, 438] width 327 height 31
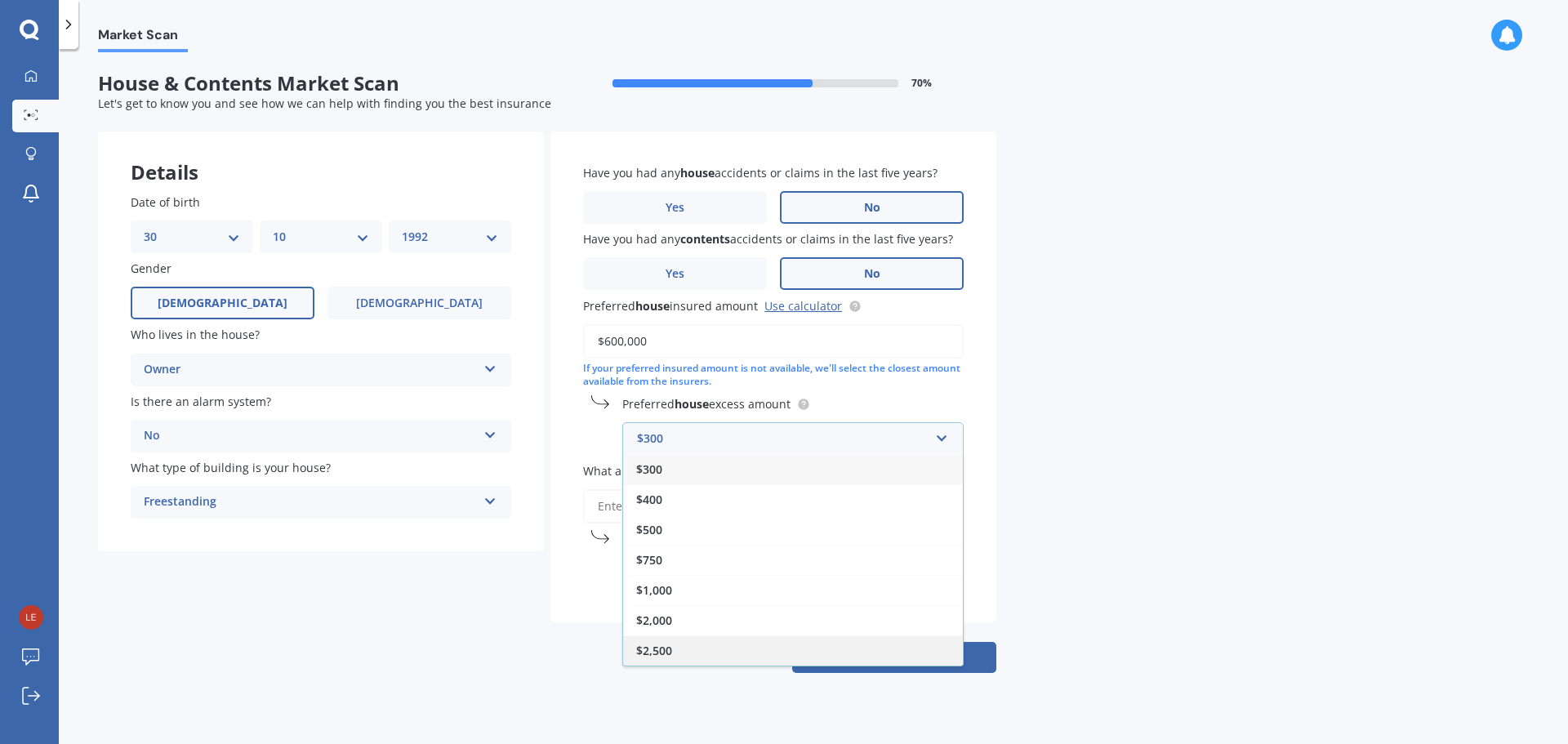
click at [708, 649] on div "$2,500" at bounding box center [793, 650] width 340 height 30
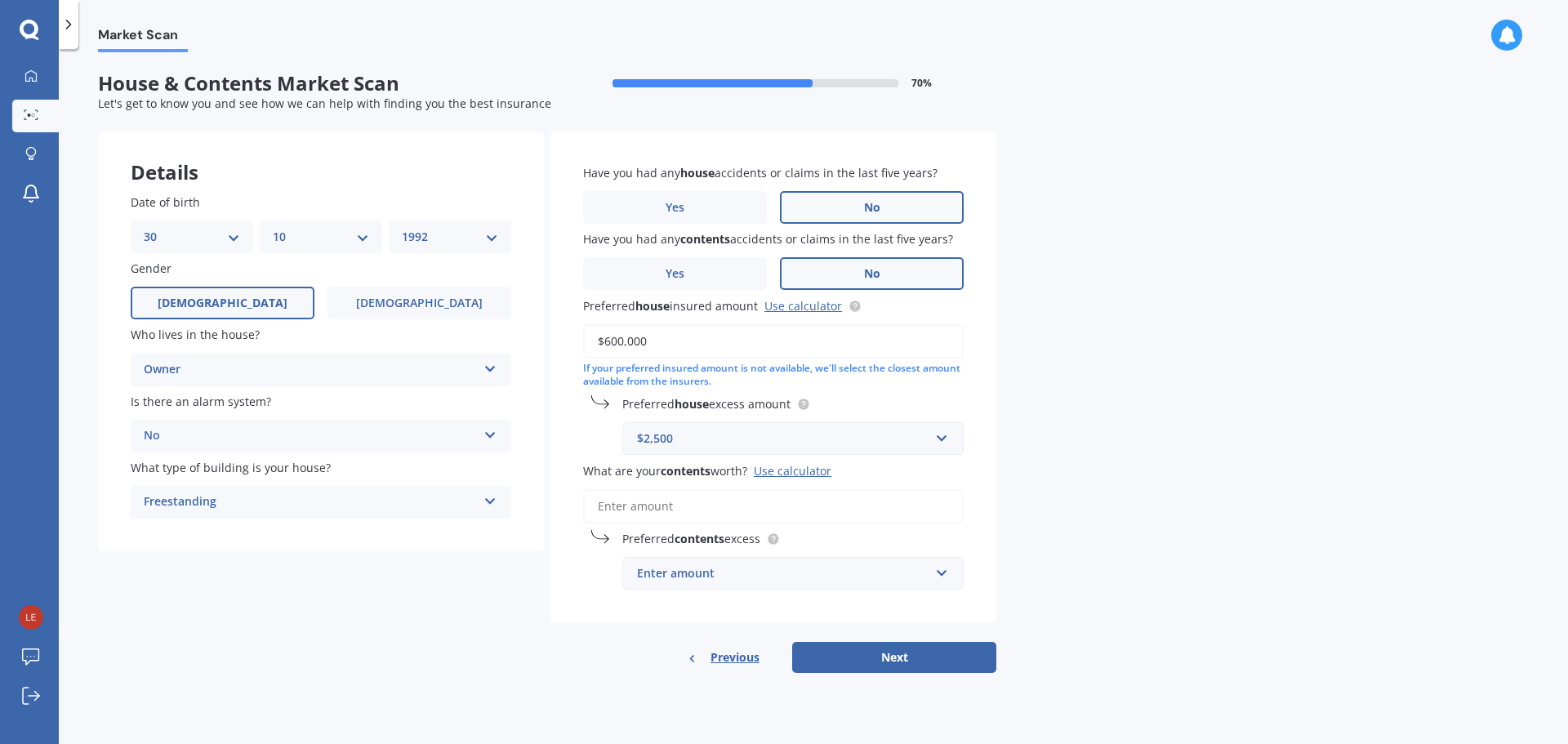
click at [1183, 565] on div "Market Scan House & Contents Market Scan 70 % Let's get to know you and see how…" at bounding box center [813, 399] width 1509 height 695
click at [786, 507] on input "What are your contents worth? Use calculator" at bounding box center [774, 506] width 380 height 34
click at [705, 504] on input "What are your contents worth? Use calculator" at bounding box center [774, 506] width 380 height 34
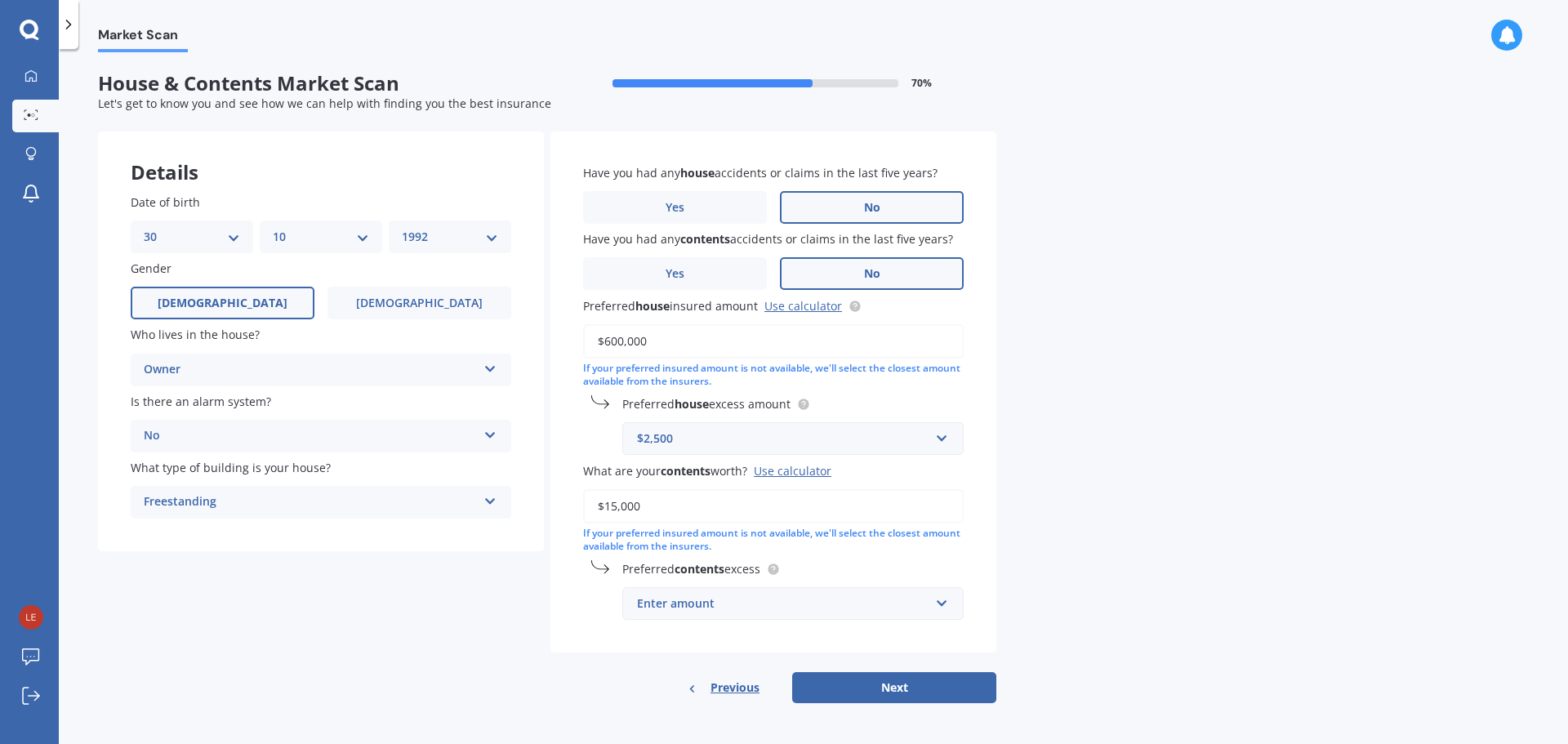
type input "$15,000"
click at [779, 605] on div "Enter amount" at bounding box center [784, 603] width 292 height 18
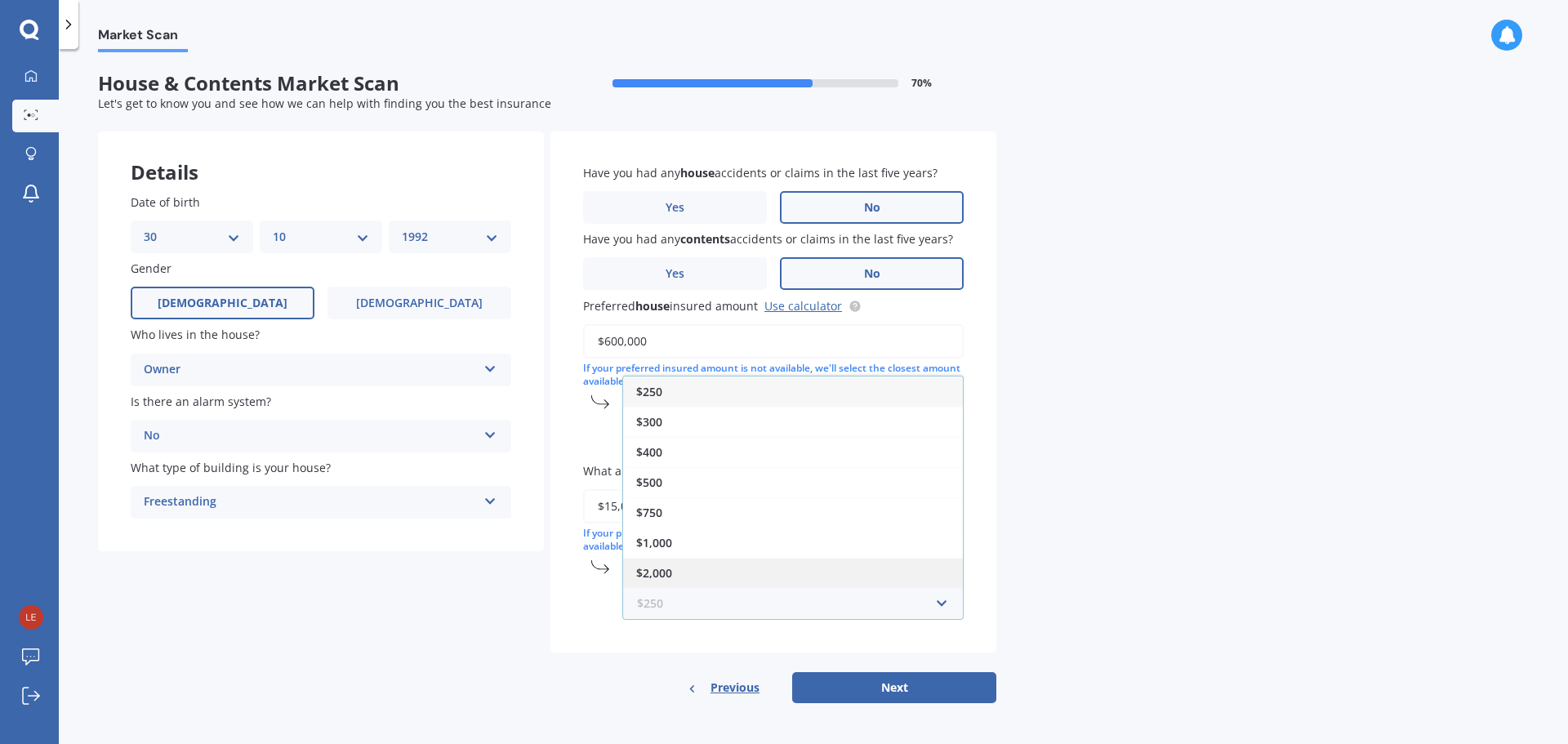
scroll to position [2, 0]
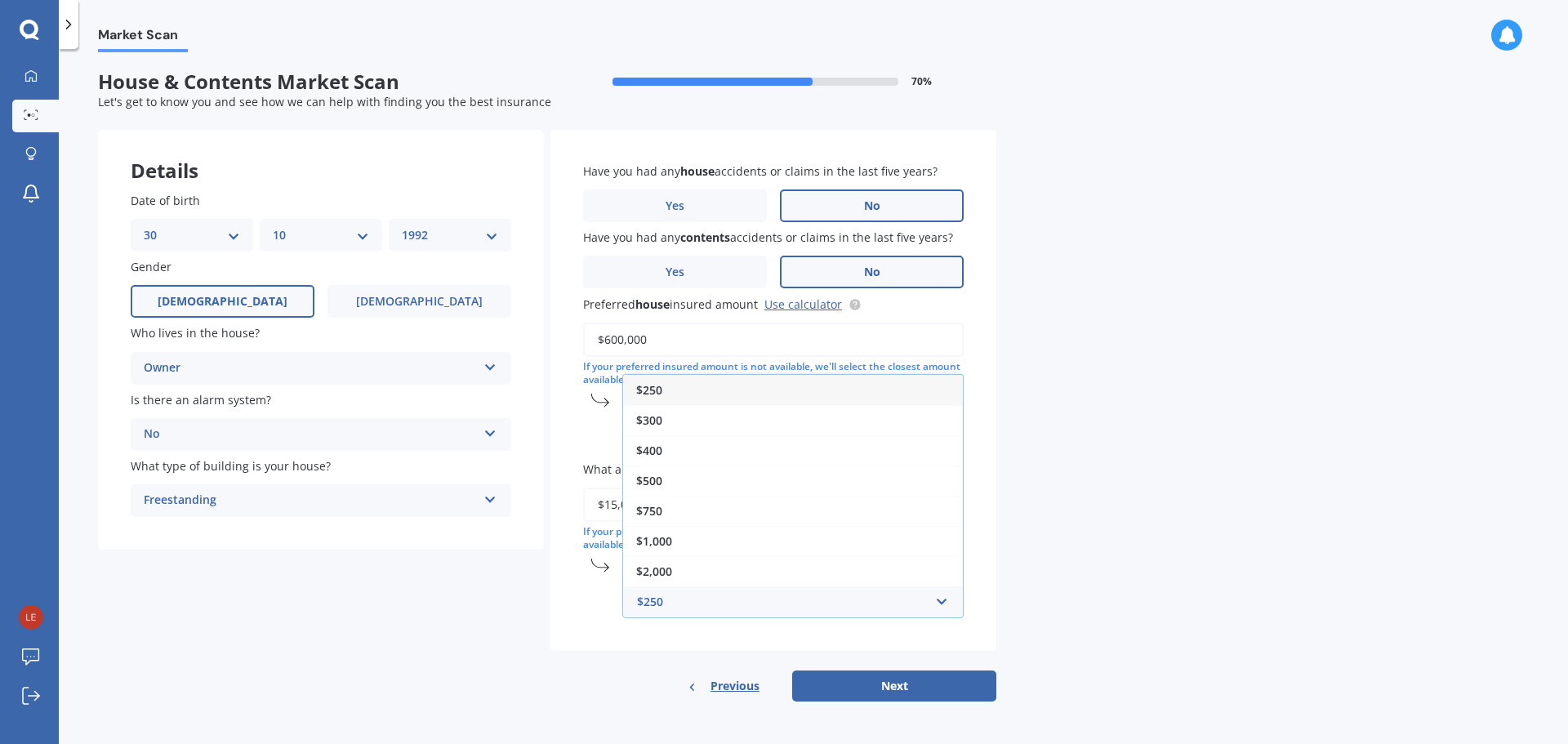
click at [687, 399] on div "$250" at bounding box center [793, 389] width 340 height 30
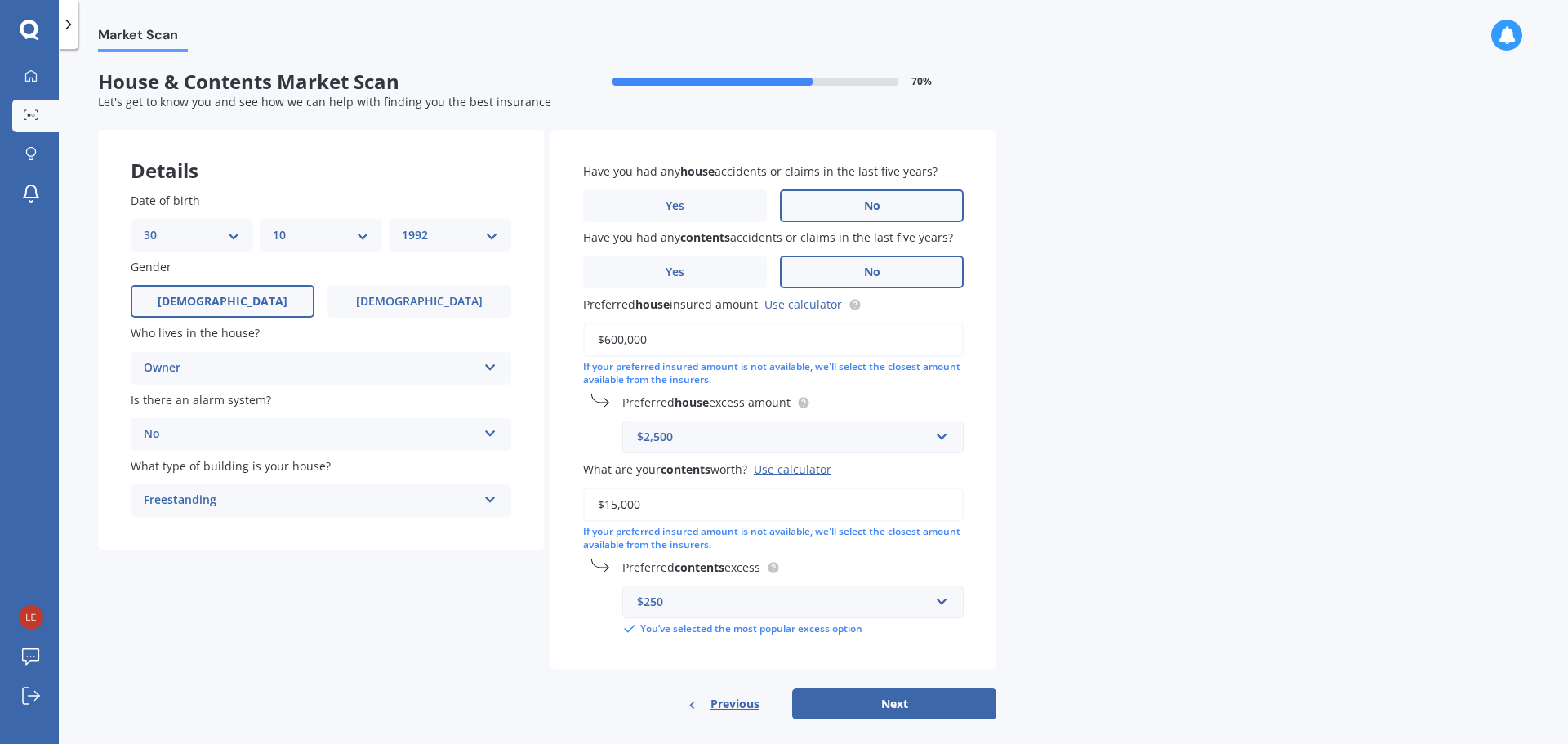
click at [1064, 609] on div "Market Scan House & Contents Market Scan 70 % Let's get to know you and see how…" at bounding box center [813, 399] width 1509 height 695
click at [913, 693] on button "Next" at bounding box center [894, 704] width 204 height 31
select select "30"
select select "10"
select select "1992"
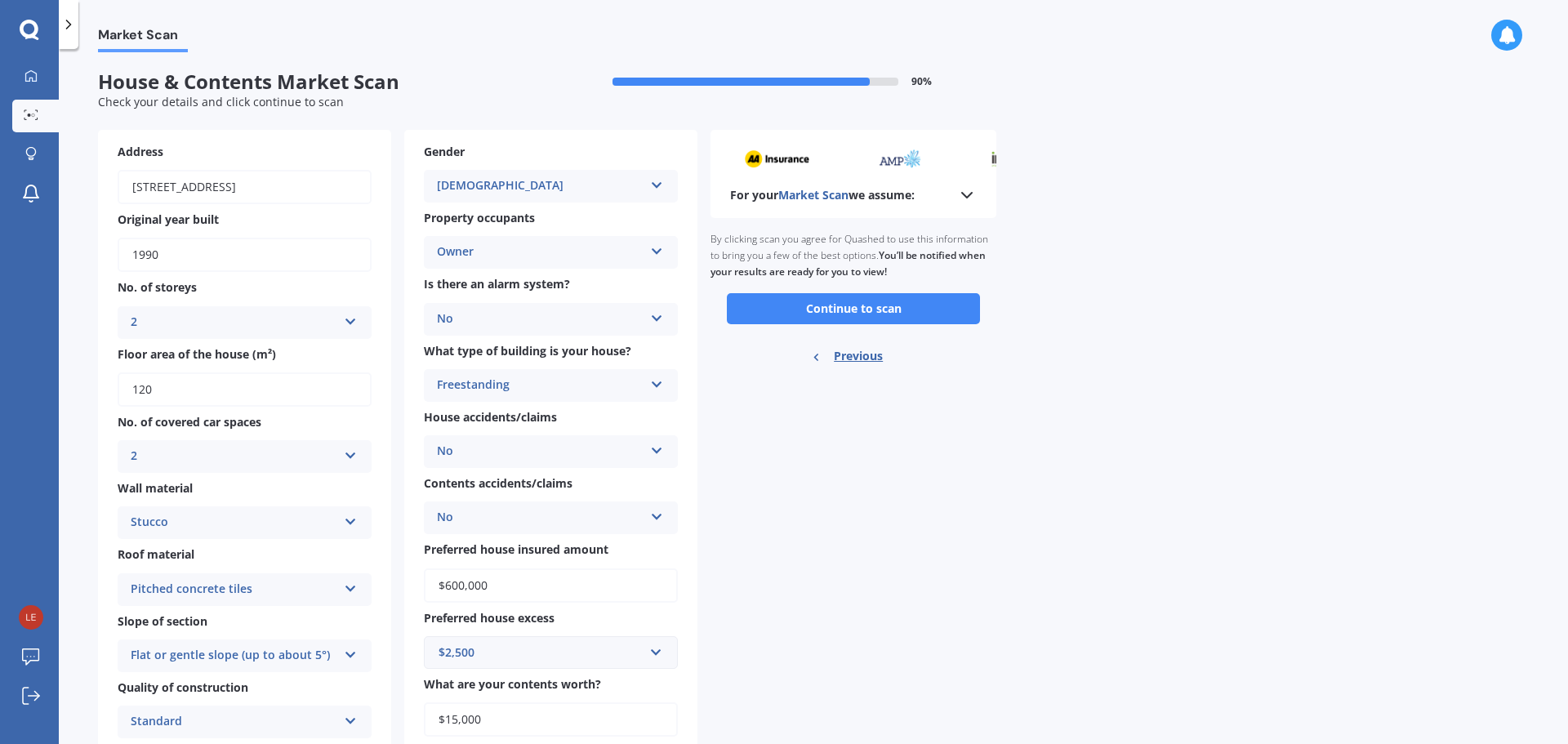
scroll to position [0, 0]
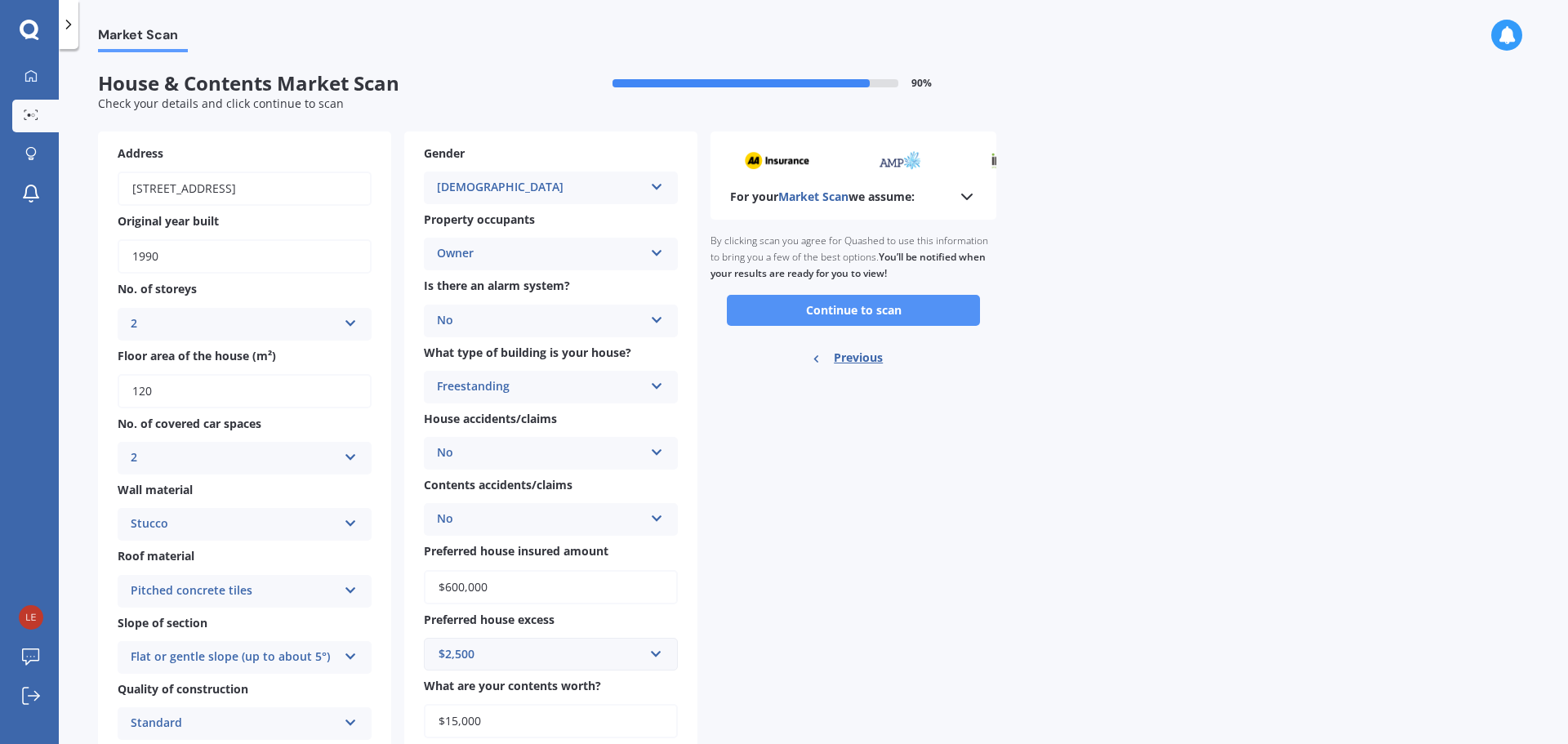
click at [918, 311] on button "Continue to scan" at bounding box center [853, 311] width 253 height 31
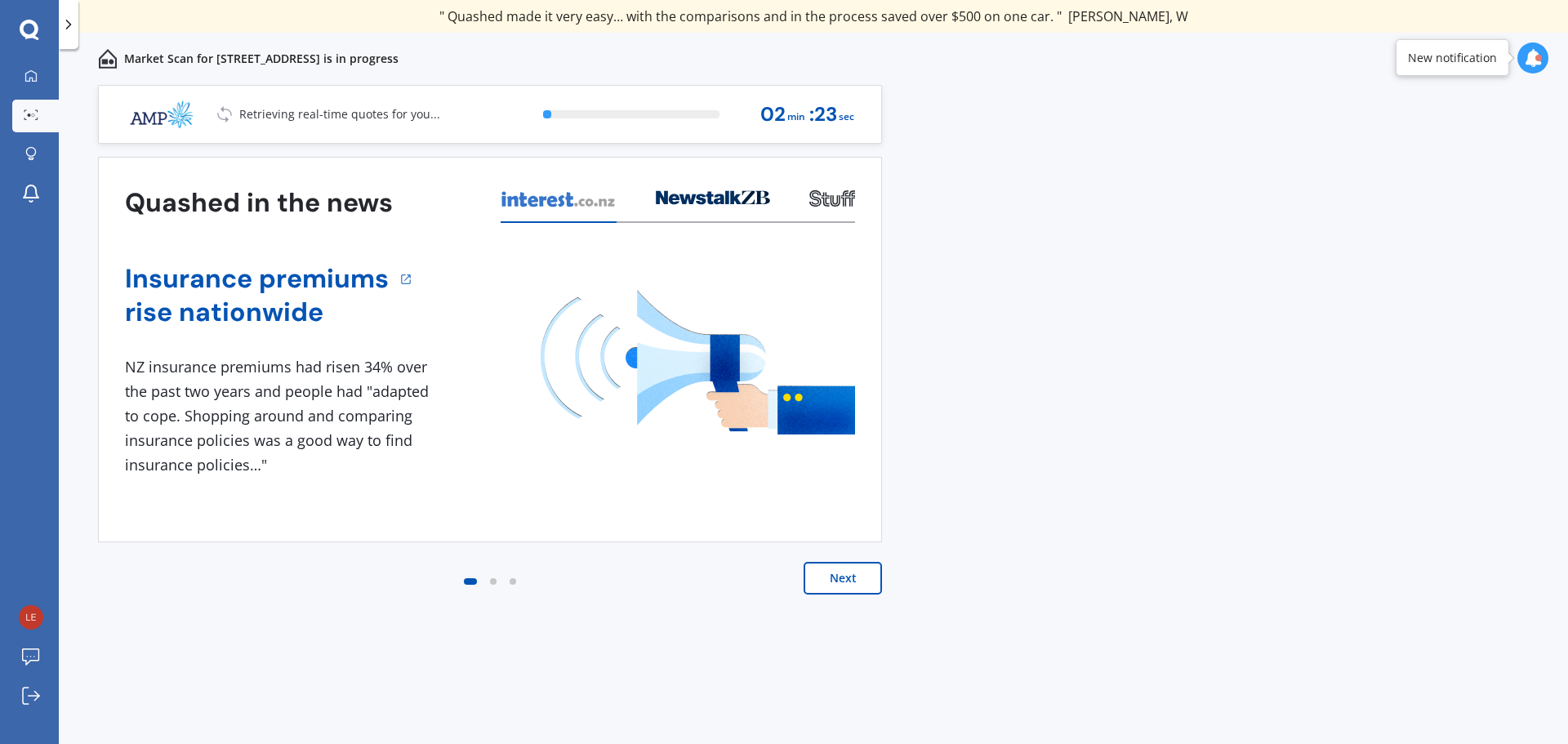
click at [871, 589] on button "Next" at bounding box center [843, 577] width 78 height 32
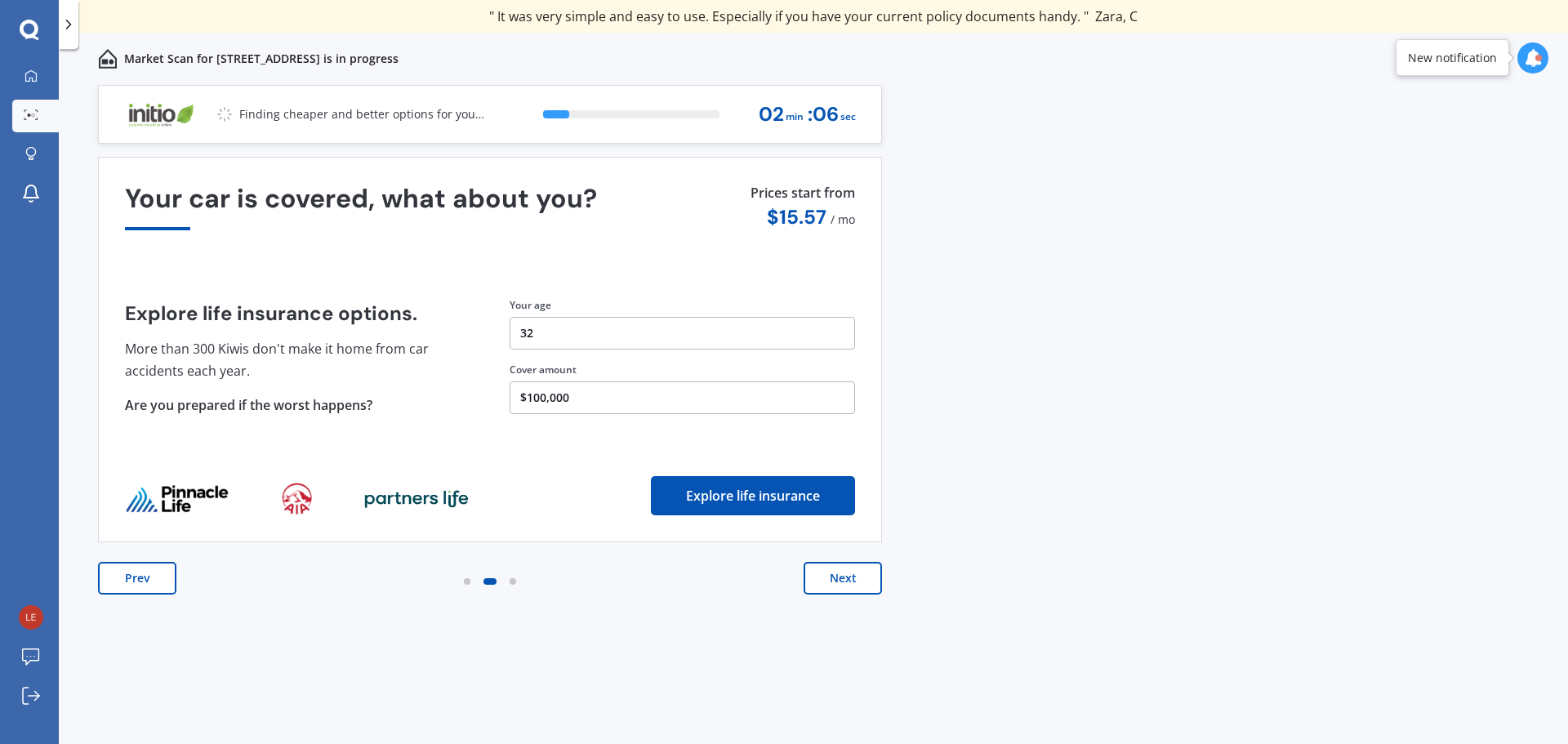
click at [169, 583] on button "Prev" at bounding box center [137, 577] width 78 height 32
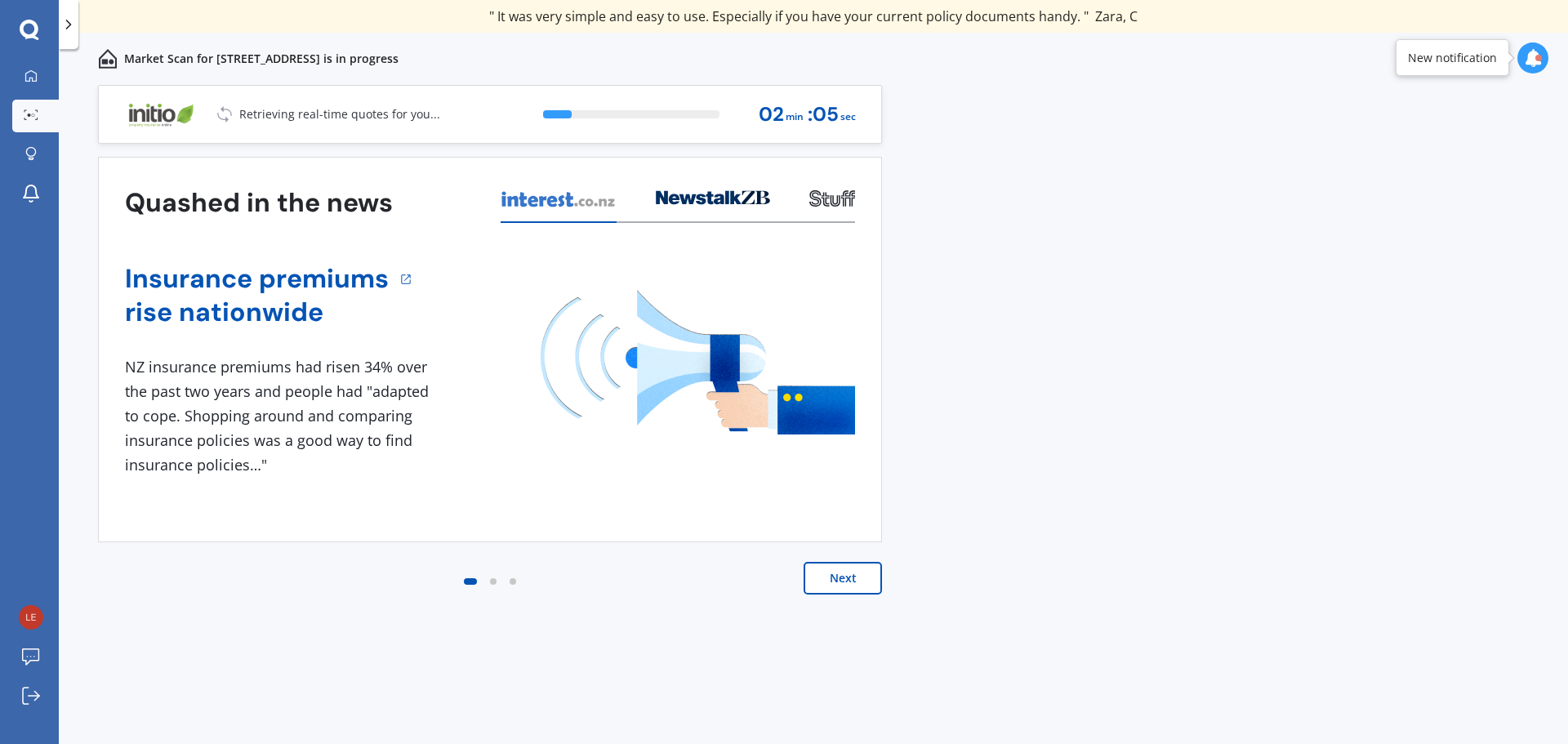
click at [823, 556] on div "Quashed in the news Insurance premiums rise nationwide 1 NZ insurance premiums …" at bounding box center [490, 392] width 784 height 471
click at [829, 578] on button "Next" at bounding box center [843, 577] width 78 height 32
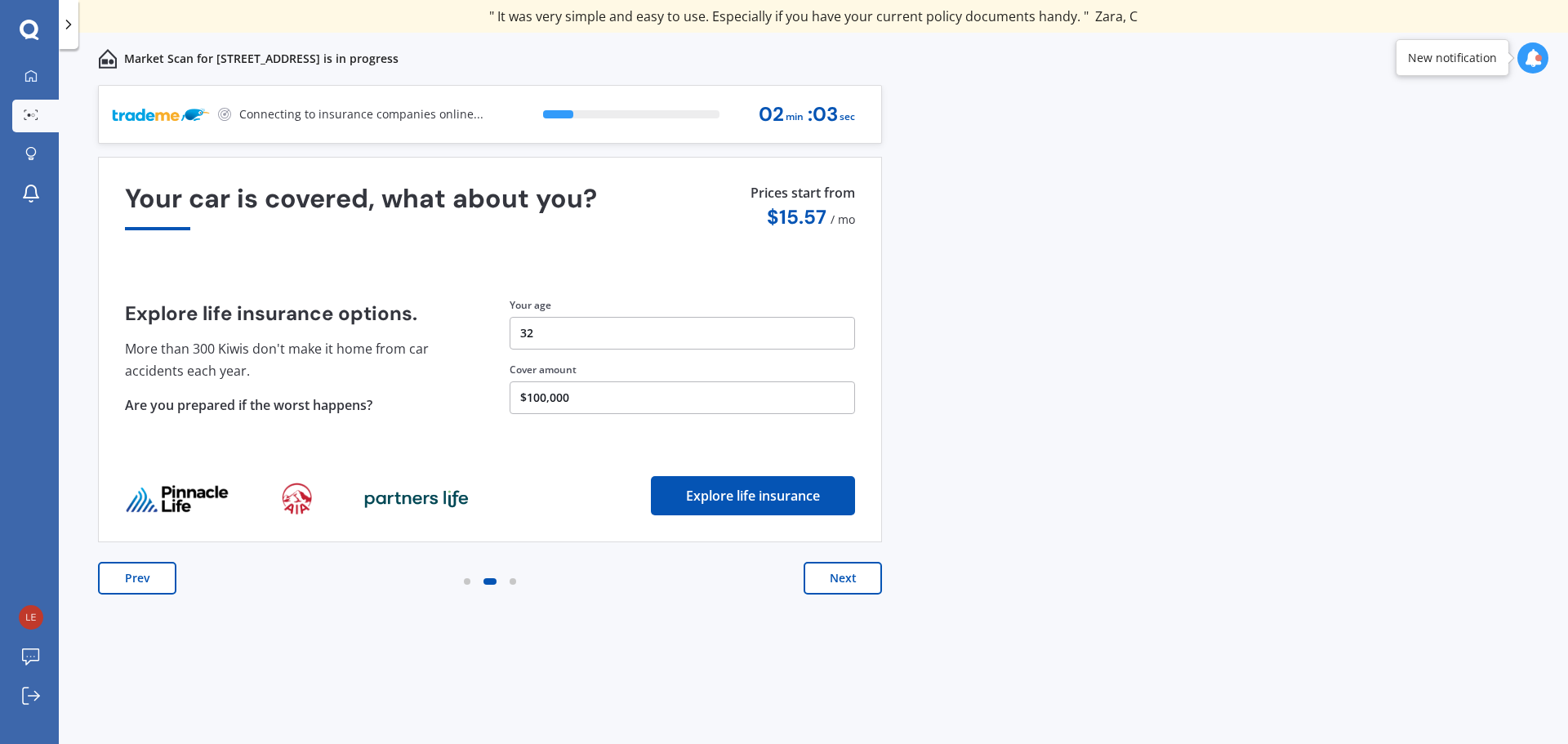
click at [829, 580] on button "Next" at bounding box center [843, 577] width 78 height 32
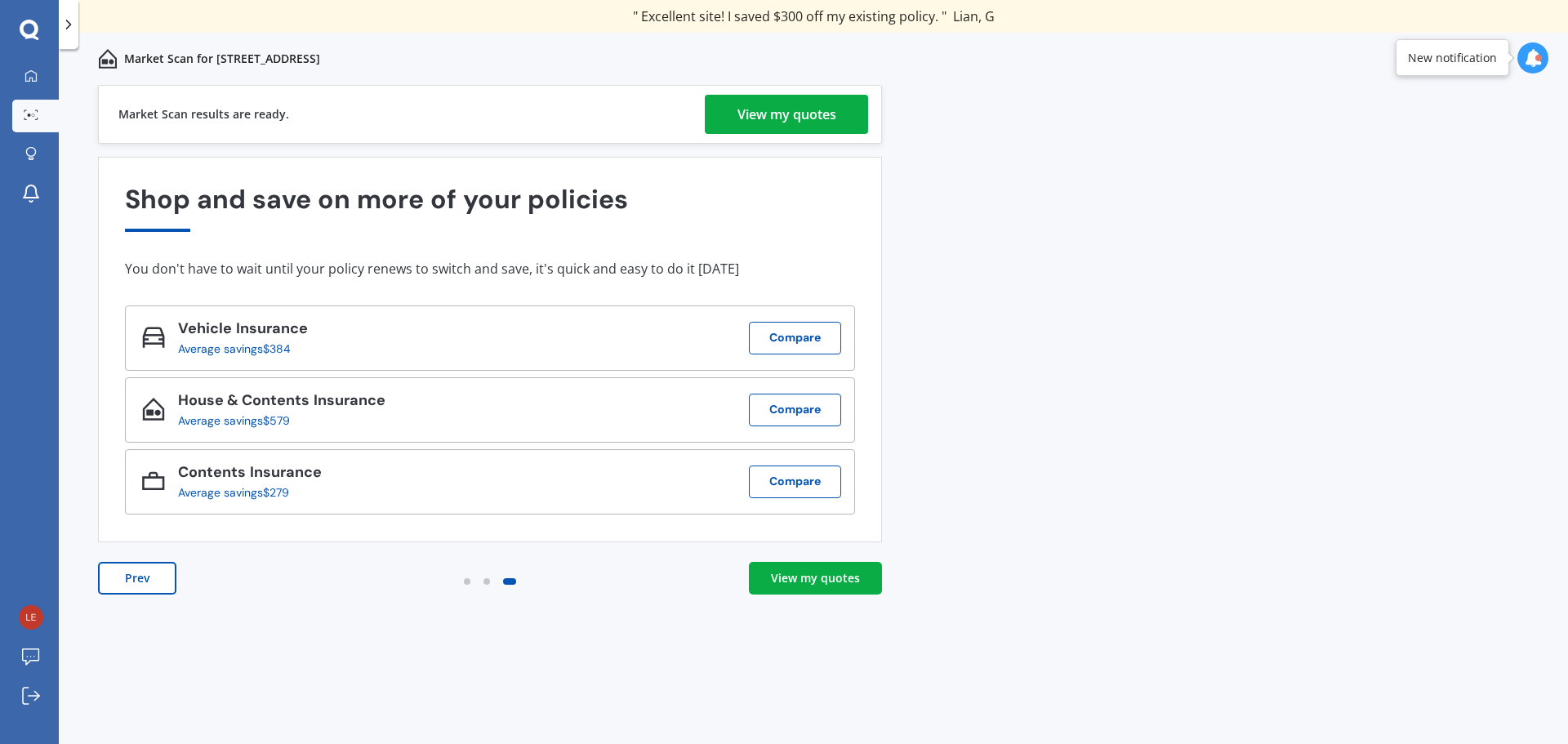
click at [794, 109] on div "View my quotes" at bounding box center [786, 115] width 99 height 39
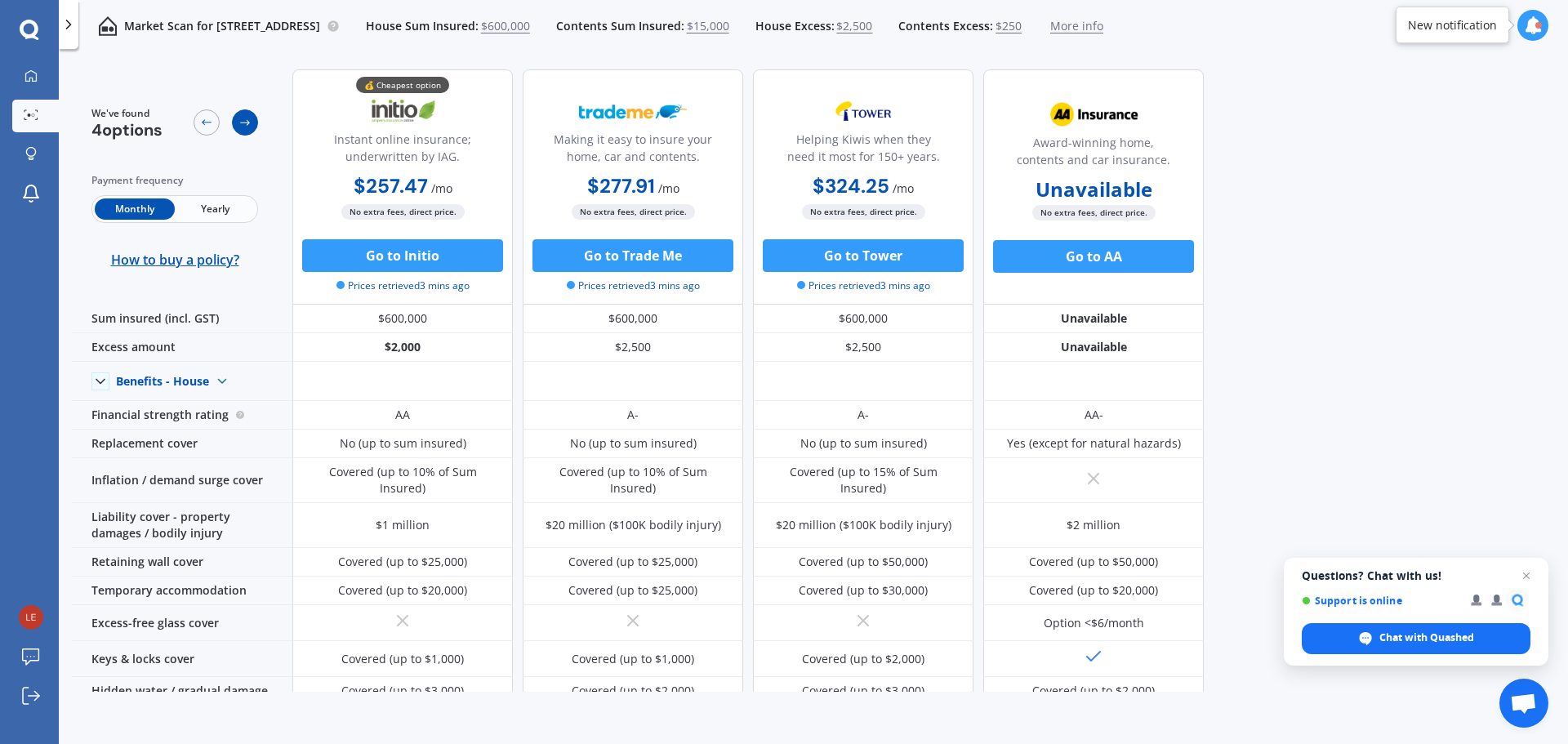
click at [250, 119] on icon at bounding box center [244, 122] width 13 height 13
